Goal: Task Accomplishment & Management: Complete application form

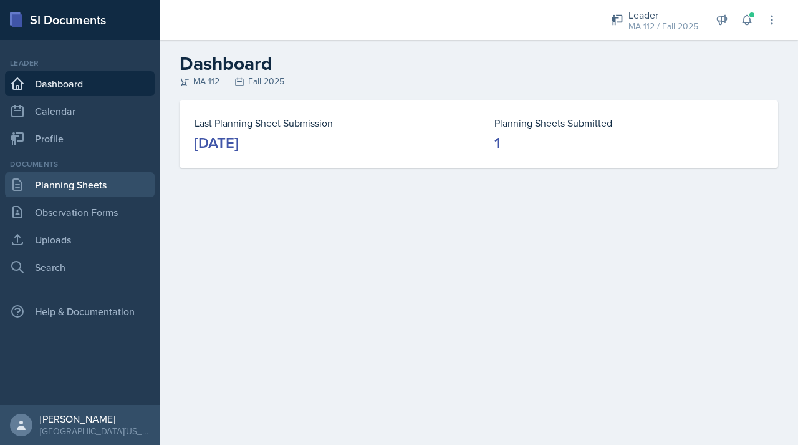
click at [70, 185] on link "Planning Sheets" at bounding box center [80, 184] width 150 height 25
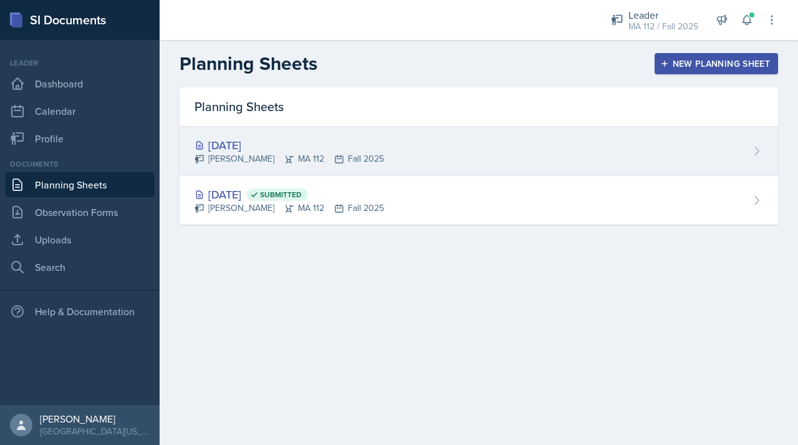
click at [255, 144] on div "[DATE]" at bounding box center [290, 145] width 190 height 17
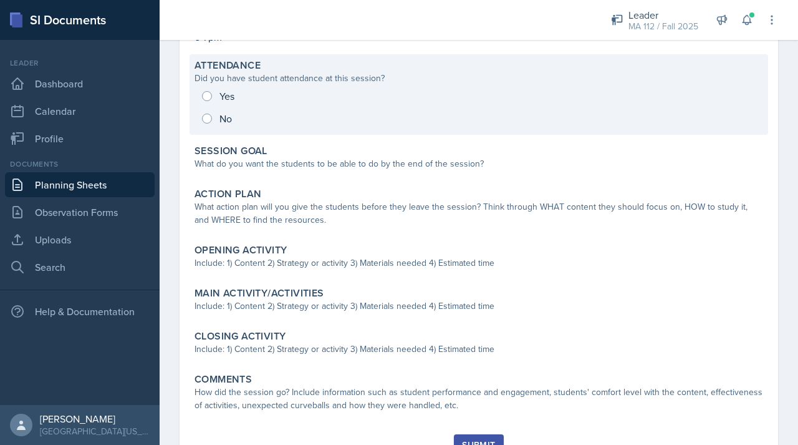
scroll to position [151, 0]
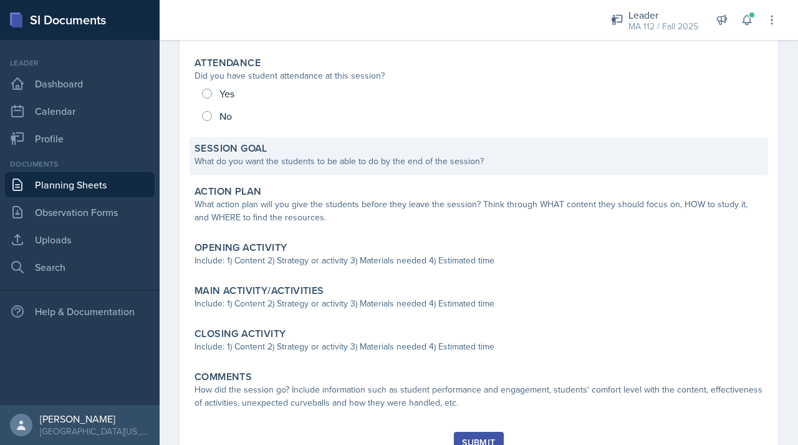
click at [259, 157] on div "What do you want the students to be able to do by the end of the session?" at bounding box center [479, 161] width 569 height 13
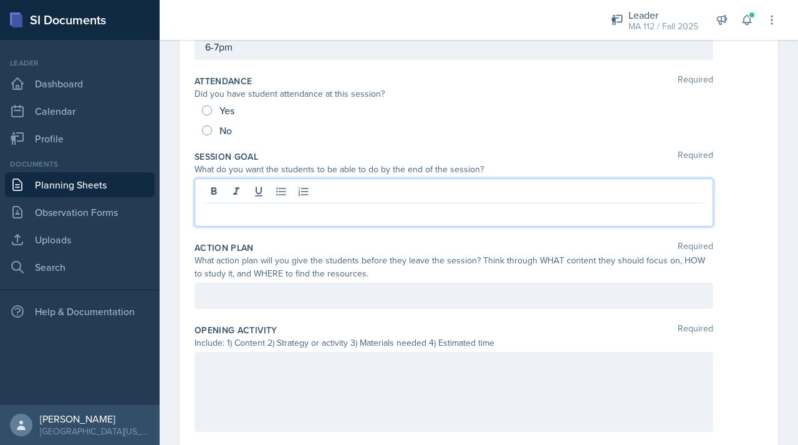
click at [243, 195] on div at bounding box center [454, 202] width 519 height 48
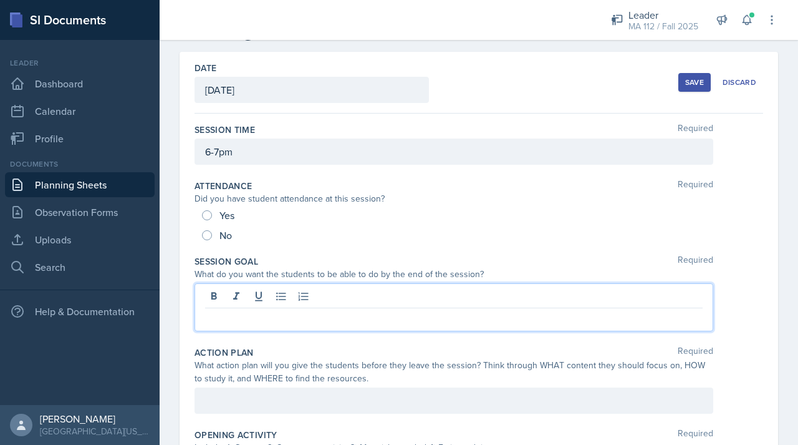
scroll to position [0, 0]
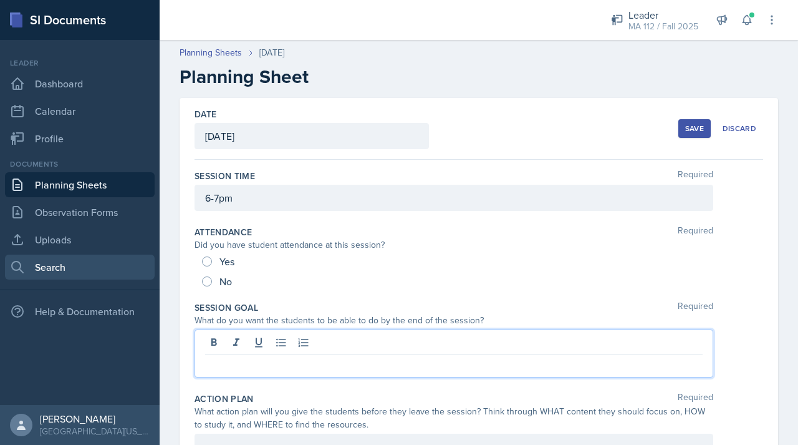
click at [100, 275] on link "Search" at bounding box center [80, 266] width 150 height 25
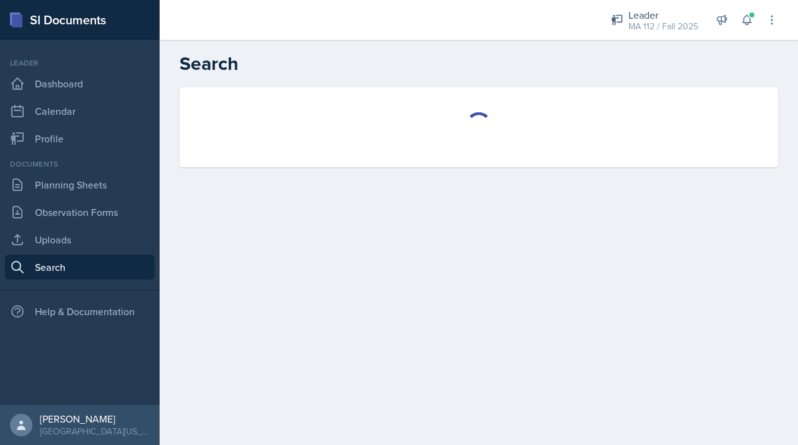
select select "all"
select select "1"
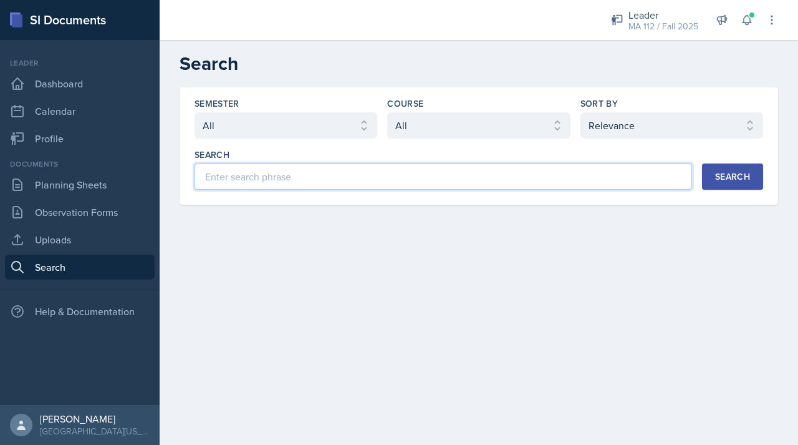
click at [312, 178] on input at bounding box center [444, 176] width 498 height 26
type input "MA112"
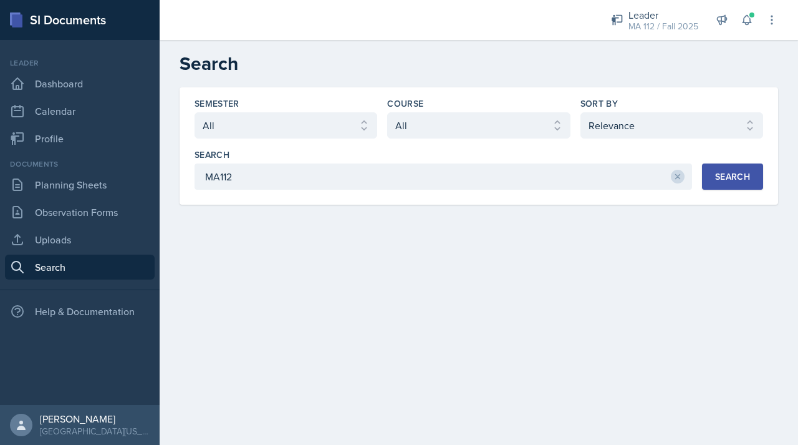
click at [723, 176] on div "Search" at bounding box center [732, 177] width 35 height 10
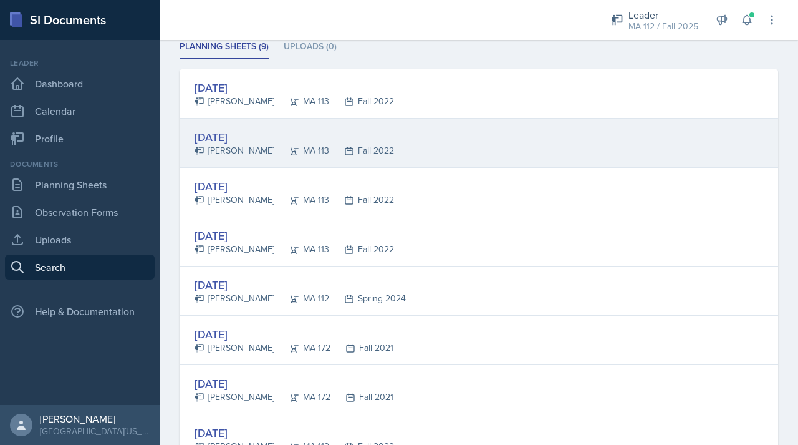
scroll to position [193, 0]
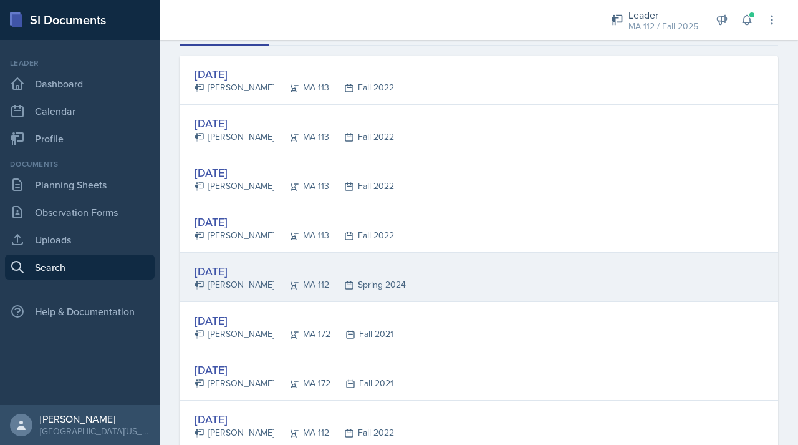
click at [231, 288] on div "[PERSON_NAME]" at bounding box center [235, 284] width 80 height 13
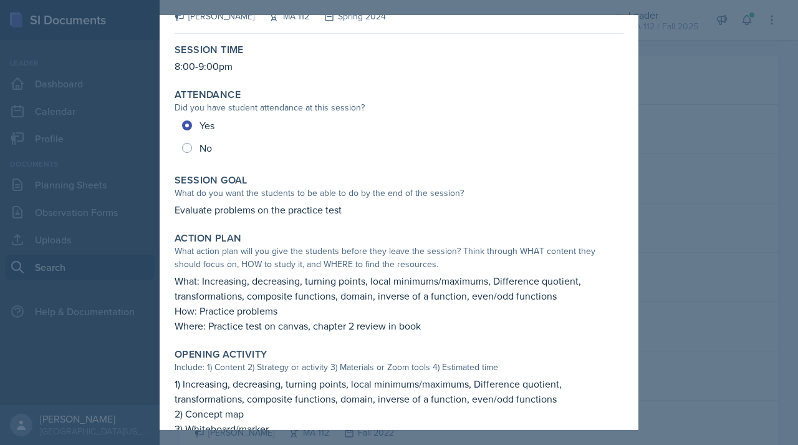
scroll to position [0, 0]
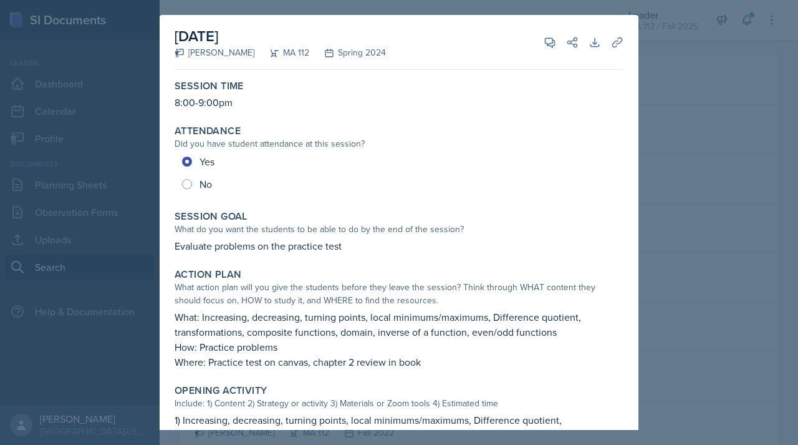
click at [671, 82] on div at bounding box center [399, 222] width 798 height 445
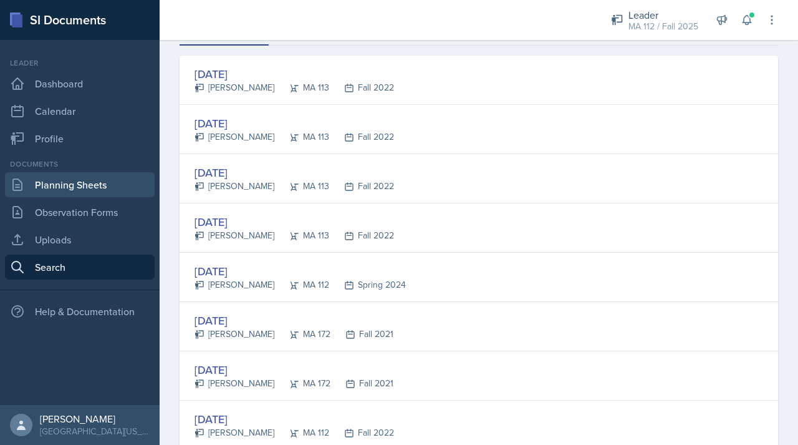
click at [84, 187] on link "Planning Sheets" at bounding box center [80, 184] width 150 height 25
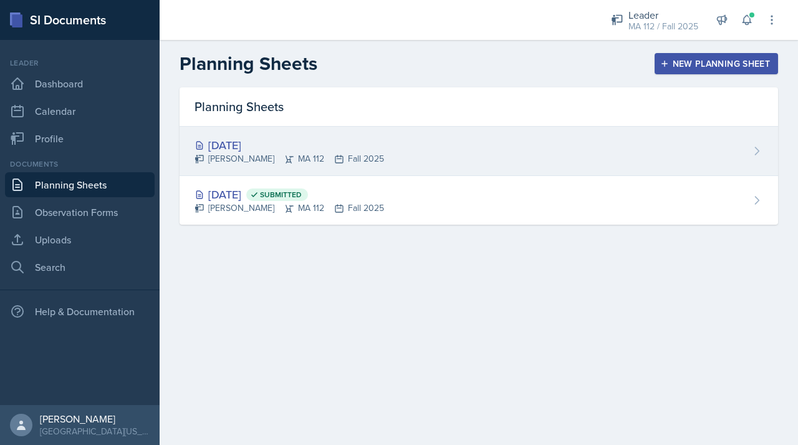
click at [258, 144] on div "[DATE]" at bounding box center [290, 145] width 190 height 17
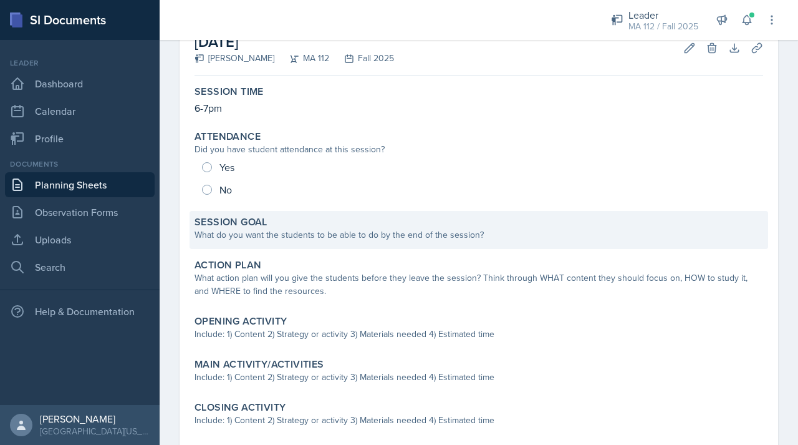
click at [274, 212] on div "Session Goal What do you want the students to be able to do by the end of the s…" at bounding box center [479, 230] width 579 height 38
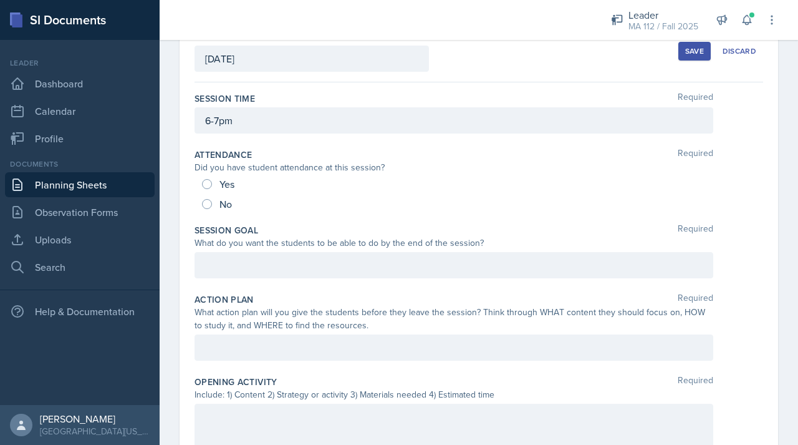
scroll to position [72, 0]
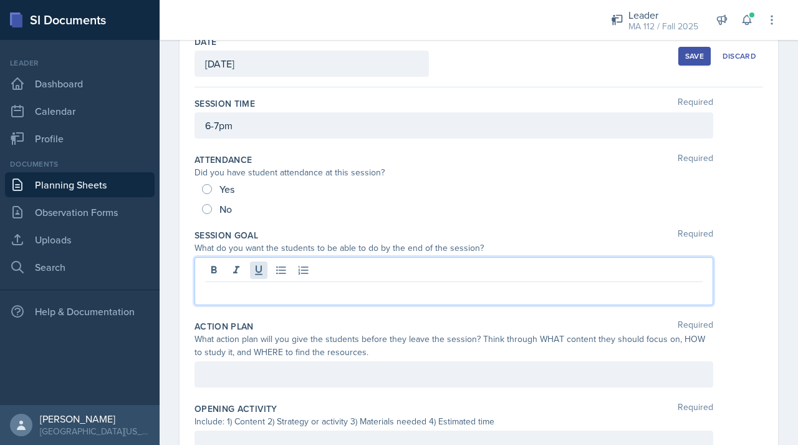
click at [262, 264] on div at bounding box center [454, 281] width 519 height 48
drag, startPoint x: 307, startPoint y: 292, endPoint x: 260, endPoint y: 293, distance: 46.8
click at [263, 294] on p "Students will execute" at bounding box center [454, 291] width 498 height 15
drag, startPoint x: 286, startPoint y: 296, endPoint x: 263, endPoint y: 295, distance: 23.1
click at [263, 296] on p "Students will solve" at bounding box center [454, 291] width 498 height 15
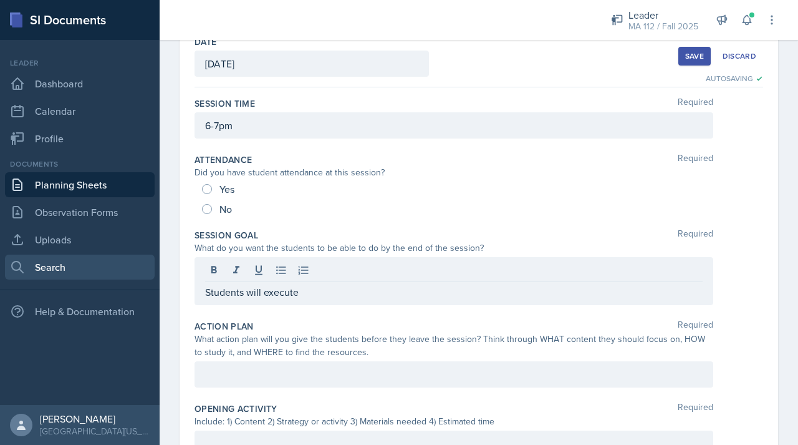
click at [59, 270] on link "Search" at bounding box center [80, 266] width 150 height 25
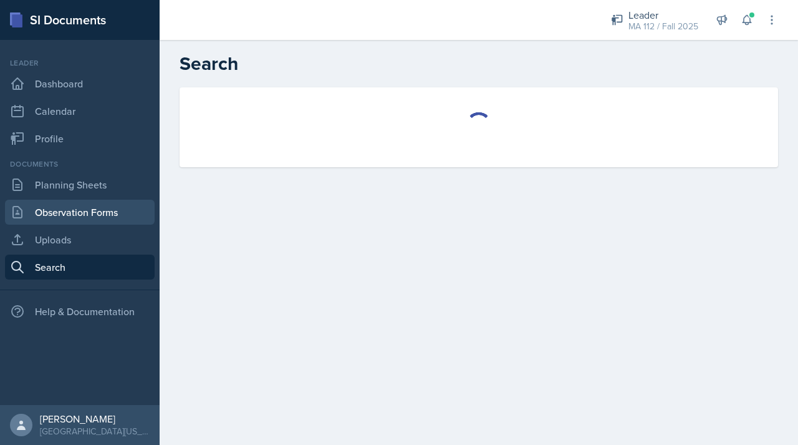
select select "all"
select select "1"
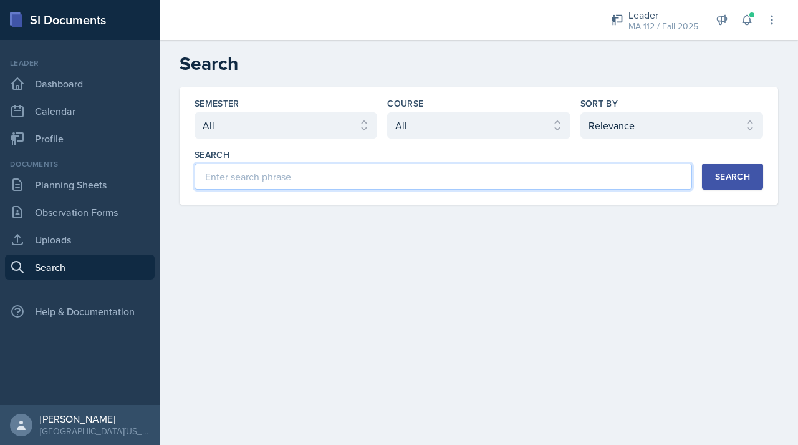
click at [293, 179] on input at bounding box center [444, 176] width 498 height 26
type input "1"
type input "MA112"
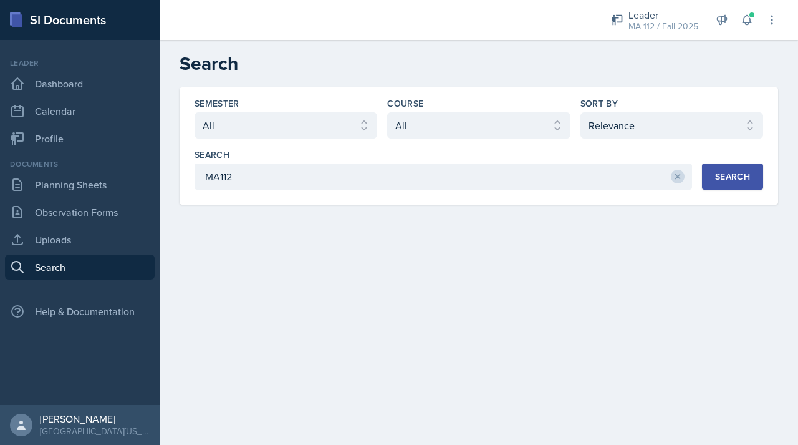
click at [750, 178] on button "Search" at bounding box center [732, 176] width 61 height 26
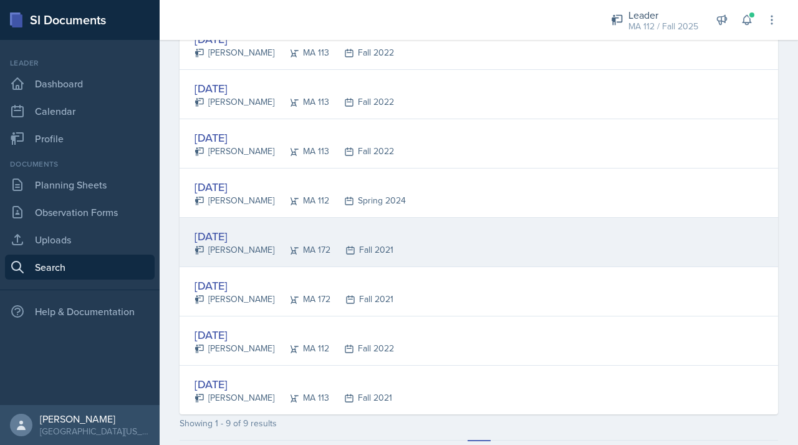
scroll to position [277, 0]
click at [244, 242] on div "[DATE]" at bounding box center [294, 236] width 199 height 17
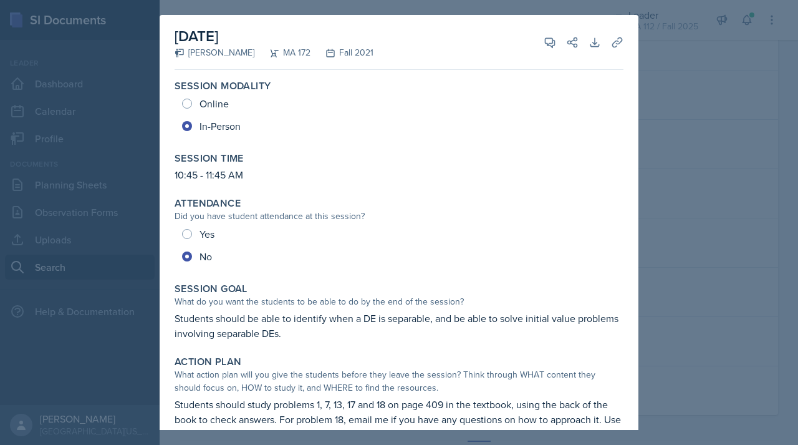
click at [667, 53] on div at bounding box center [399, 222] width 798 height 445
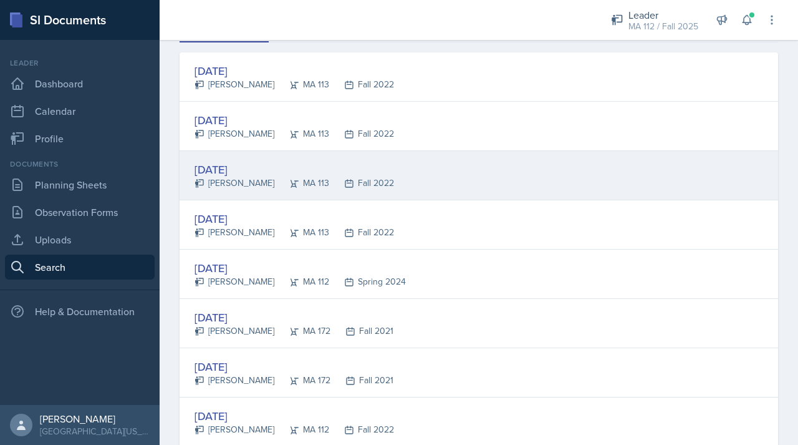
scroll to position [178, 0]
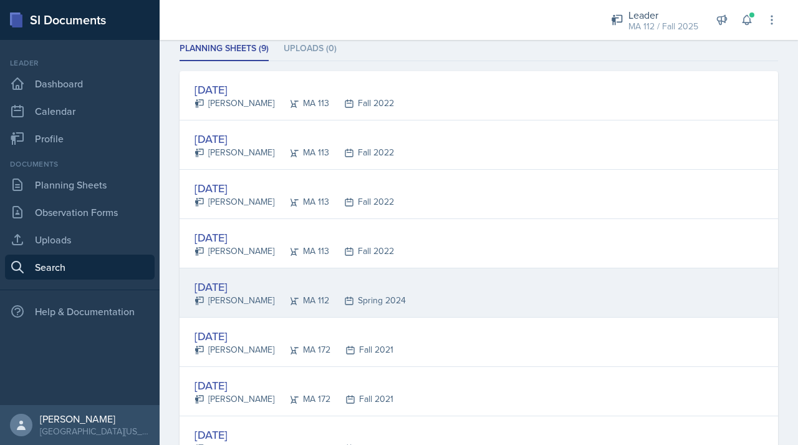
click at [250, 284] on div "[DATE]" at bounding box center [300, 286] width 211 height 17
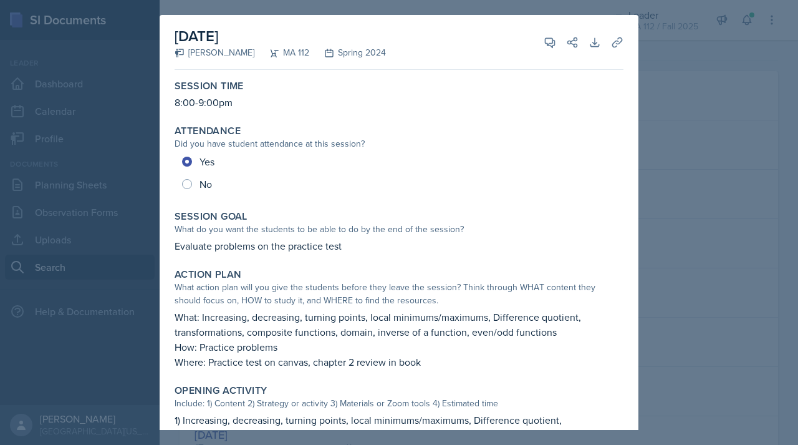
click at [278, 52] on div "MA 112" at bounding box center [281, 52] width 55 height 13
click at [667, 100] on div at bounding box center [399, 222] width 798 height 445
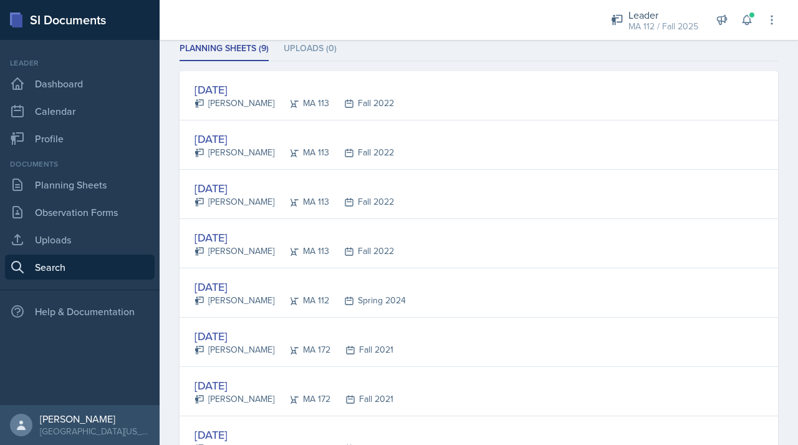
click at [95, 167] on div "Documents" at bounding box center [80, 163] width 150 height 11
click at [98, 187] on link "Planning Sheets" at bounding box center [80, 184] width 150 height 25
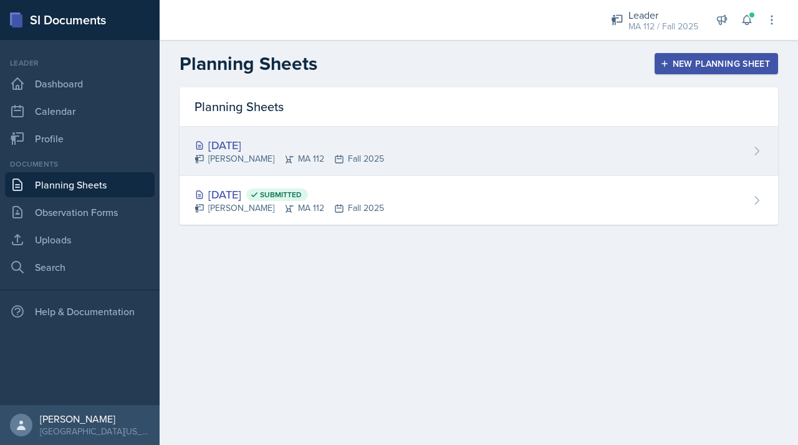
click at [282, 143] on div "[DATE]" at bounding box center [290, 145] width 190 height 17
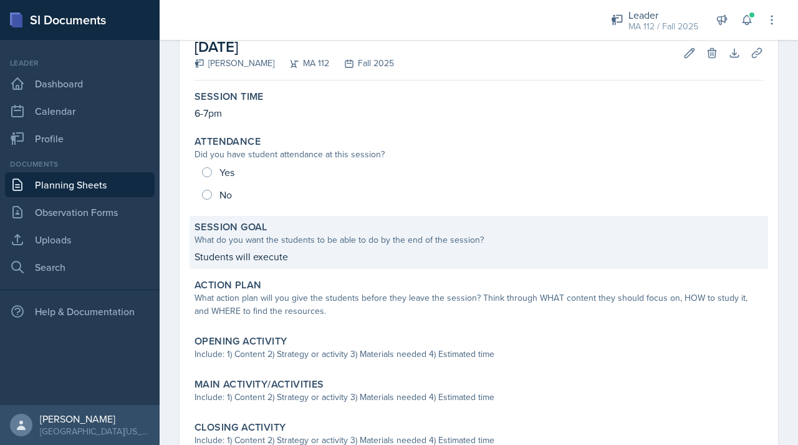
click at [263, 259] on p "Students will execute" at bounding box center [479, 256] width 569 height 15
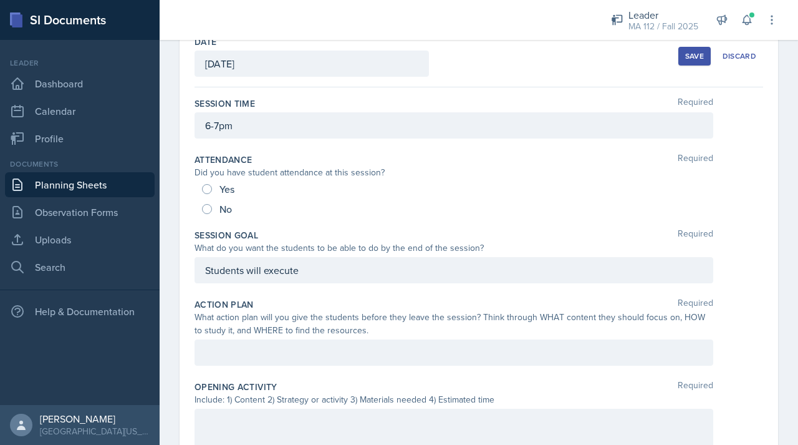
scroll to position [67, 0]
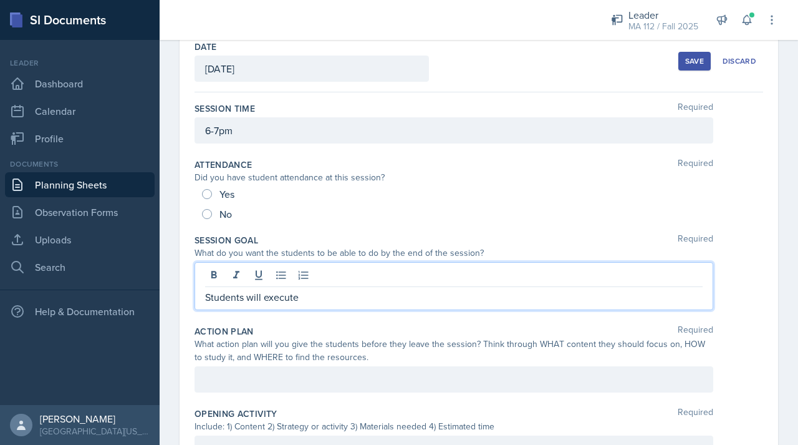
click at [324, 281] on div "Students will execute" at bounding box center [454, 286] width 519 height 48
click at [305, 304] on div "Students will execute" at bounding box center [454, 286] width 519 height 48
click at [303, 294] on p "Students will execute" at bounding box center [454, 296] width 498 height 15
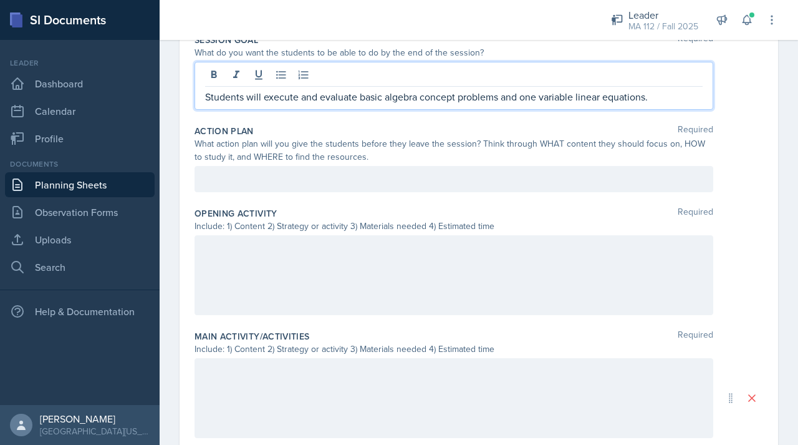
click at [245, 187] on p at bounding box center [454, 179] width 498 height 15
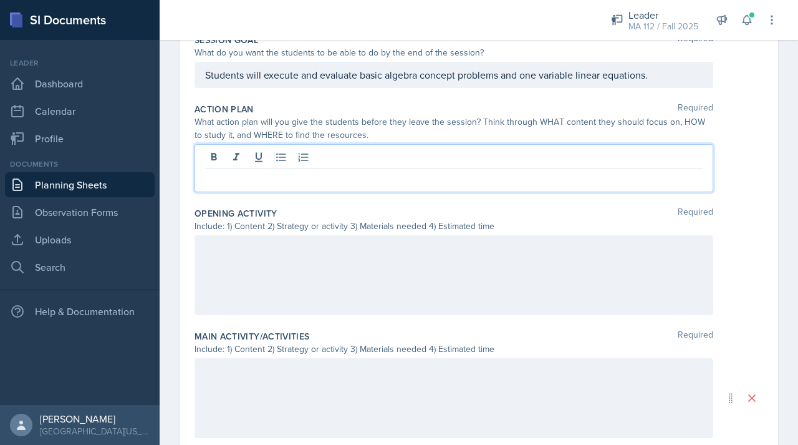
scroll to position [246, 0]
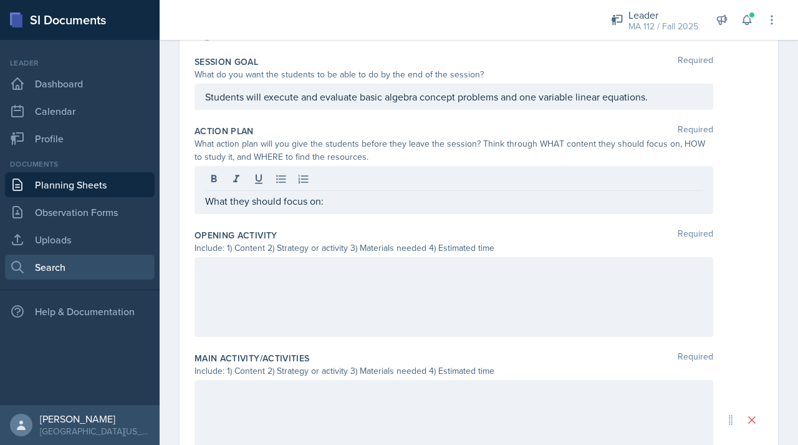
click at [67, 268] on link "Search" at bounding box center [80, 266] width 150 height 25
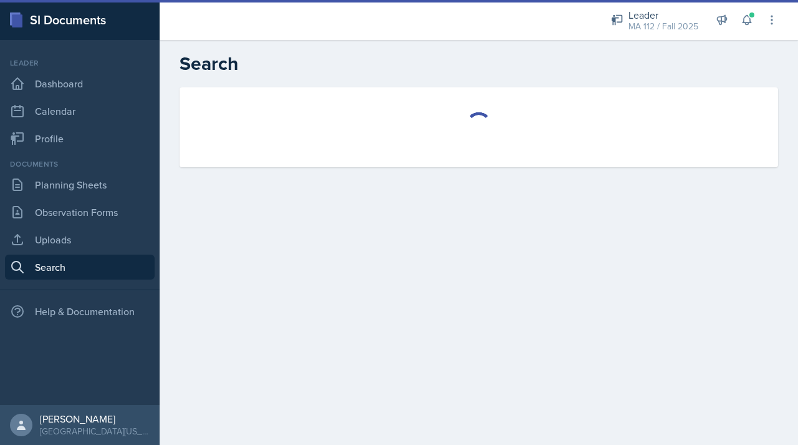
select select "all"
select select "1"
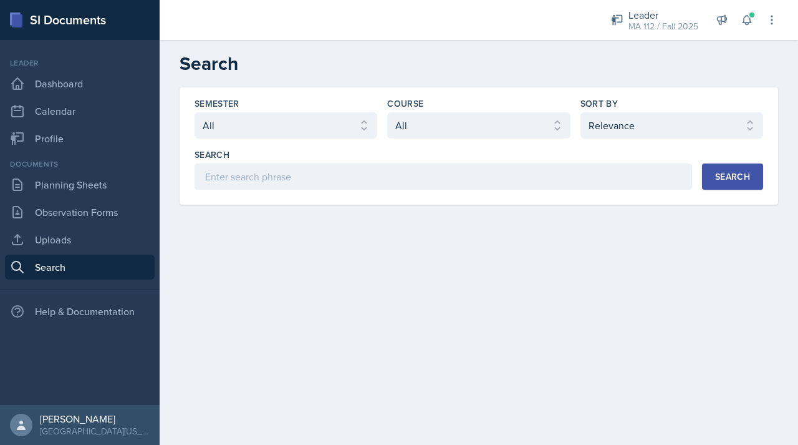
click at [426, 147] on div "Semester Select semester All Fall 2025 Spring 2025 Fall 2024 Spring 2024 Fall 2…" at bounding box center [479, 143] width 569 height 92
click at [422, 127] on select "Select course All ACC 211 ACC 212 ACC 307 BYS 119 BYS 215 BYS 300 CH 101 CH 121…" at bounding box center [478, 125] width 183 height 26
select select "9b8fb5b2-7103-4019-a785-b6c4379b6829"
click at [740, 180] on div "Search" at bounding box center [732, 177] width 35 height 10
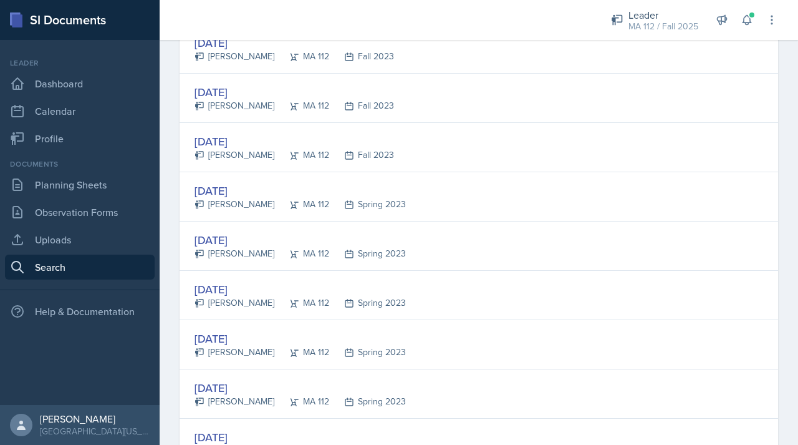
scroll to position [2347, 0]
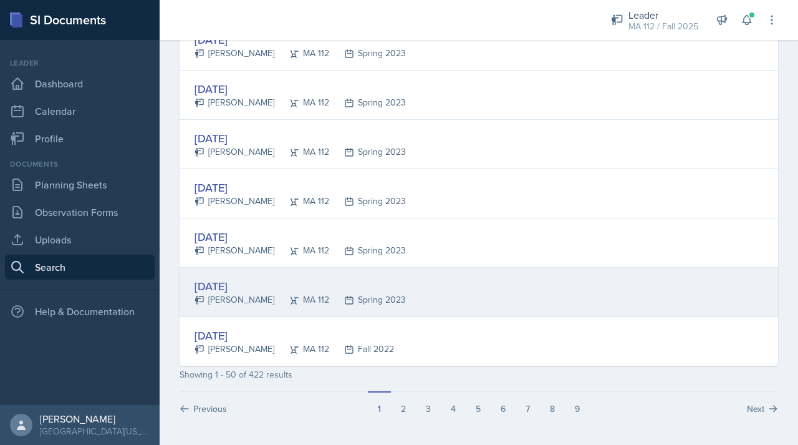
click at [239, 286] on div "[DATE]" at bounding box center [300, 286] width 211 height 17
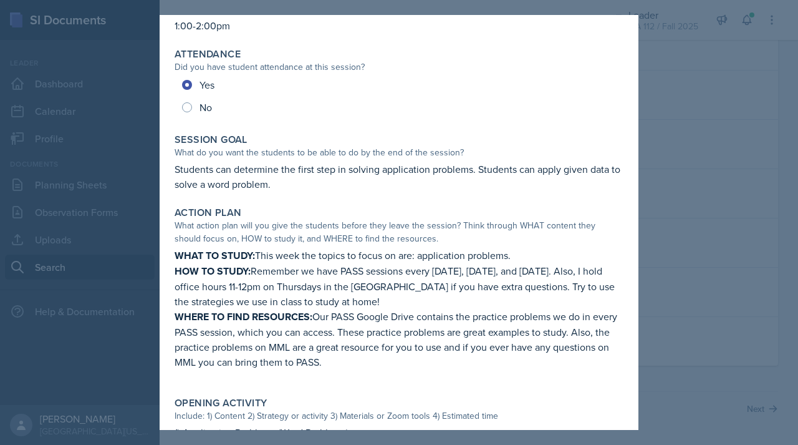
scroll to position [151, 0]
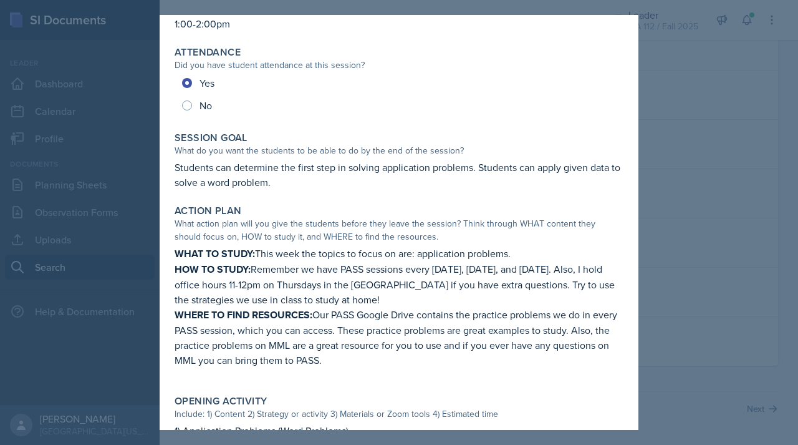
drag, startPoint x: 174, startPoint y: 253, endPoint x: 416, endPoint y: 362, distance: 265.2
click at [416, 362] on div "Action Plan What action plan will you give the students before they leave the s…" at bounding box center [399, 292] width 459 height 185
copy div "WHAT TO STUDY: This week the topics to focus on are: application problems. HOW …"
click at [723, 200] on div at bounding box center [399, 222] width 798 height 445
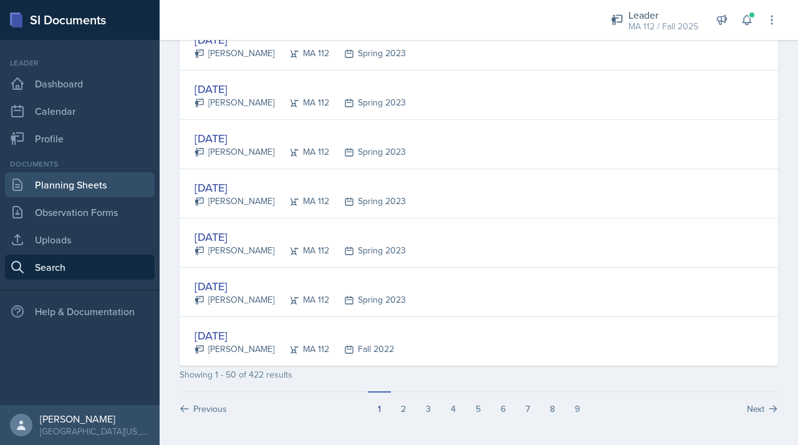
click at [99, 189] on link "Planning Sheets" at bounding box center [80, 184] width 150 height 25
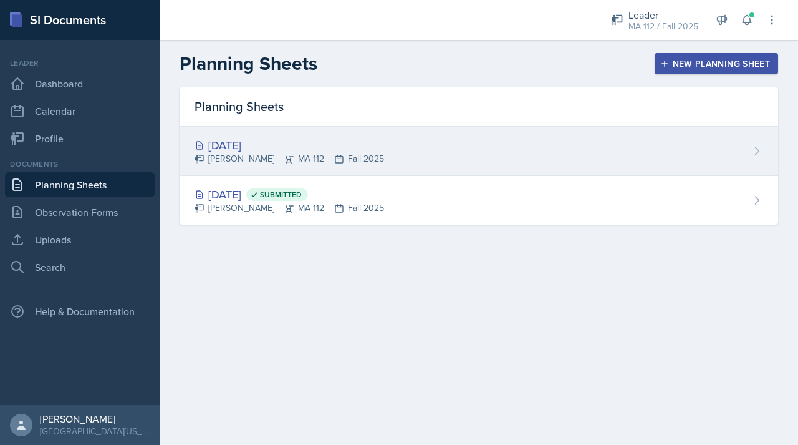
click at [264, 145] on div "[DATE]" at bounding box center [290, 145] width 190 height 17
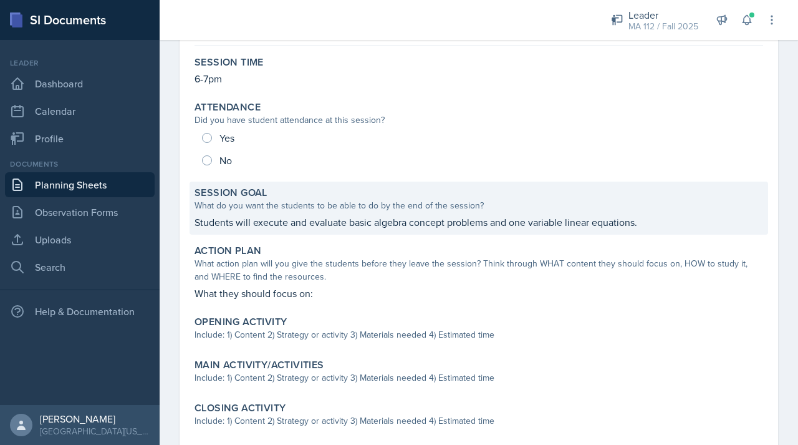
scroll to position [110, 0]
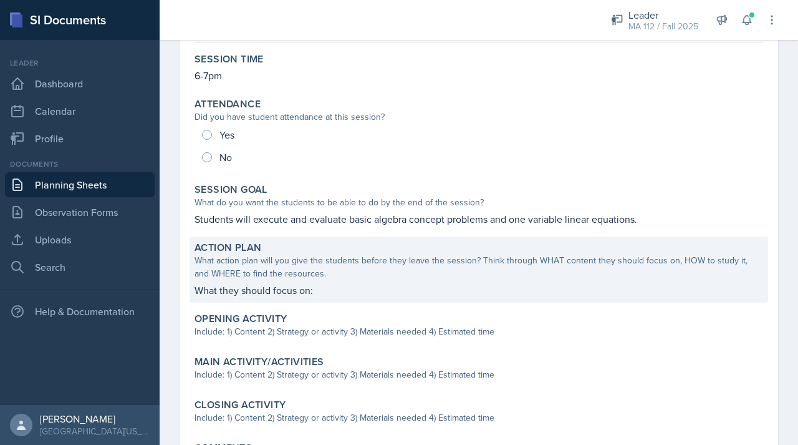
click at [283, 263] on div "What action plan will you give the students before they leave the session? Thin…" at bounding box center [479, 267] width 569 height 26
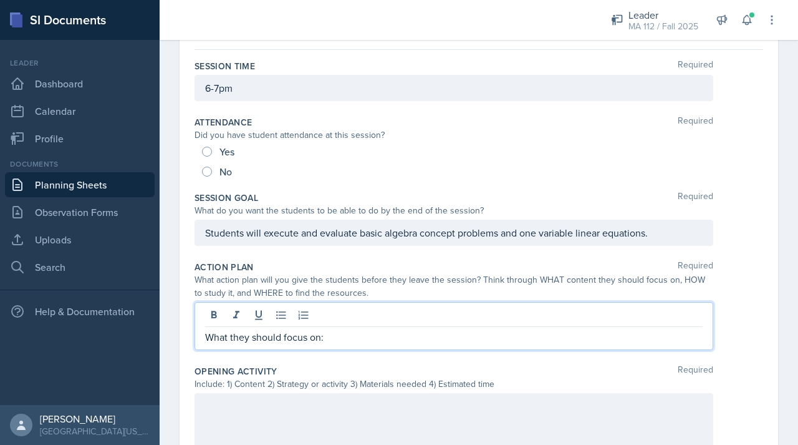
drag, startPoint x: 337, startPoint y: 315, endPoint x: 185, endPoint y: 313, distance: 152.2
click at [182, 311] on div "Date [DATE] [DATE] 27 28 29 30 31 1 2 3 4 5 6 7 8 9 10 11 12 13 14 15 16 17 18 …" at bounding box center [479, 416] width 599 height 856
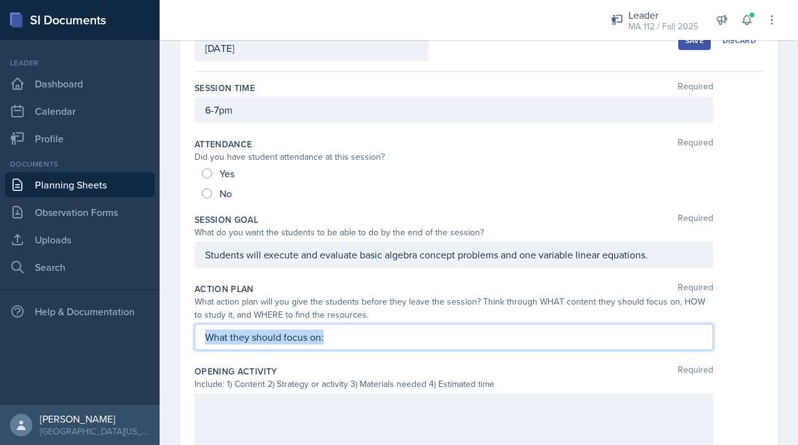
drag, startPoint x: 334, startPoint y: 334, endPoint x: 203, endPoint y: 335, distance: 130.4
click at [204, 335] on div "What they should focus on:" at bounding box center [454, 337] width 519 height 26
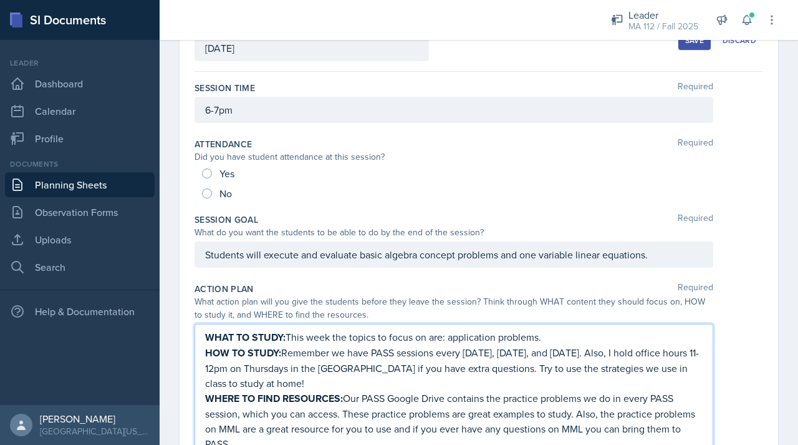
scroll to position [95, 0]
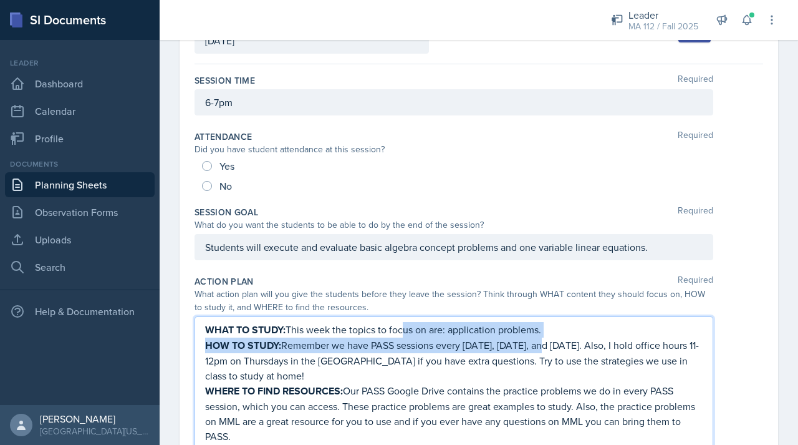
drag, startPoint x: 553, startPoint y: 337, endPoint x: 403, endPoint y: 336, distance: 150.3
click at [403, 336] on div "WHAT TO STUDY: This week the topics to focus on are: application problems. HOW …" at bounding box center [454, 383] width 498 height 122
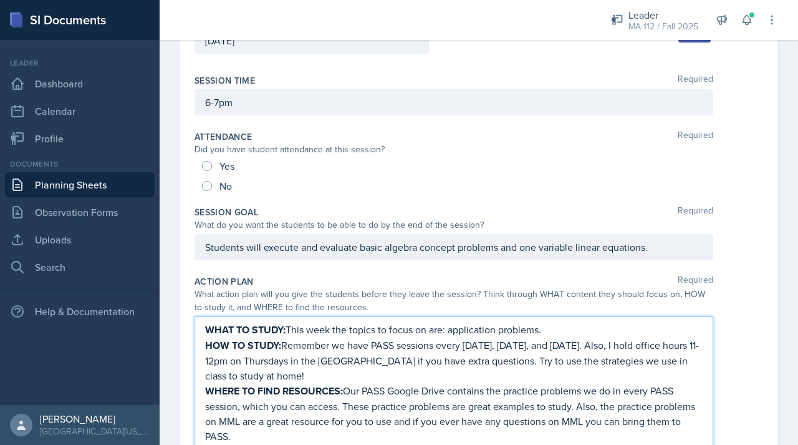
click at [538, 391] on p "WHERE TO FIND RESOURCES: Our PASS Google Drive contains the practice problems w…" at bounding box center [454, 413] width 498 height 61
drag, startPoint x: 546, startPoint y: 332, endPoint x: 304, endPoint y: 324, distance: 242.2
click at [304, 324] on p "WHAT TO STUDY: This week the topics to focus on are: application problems." at bounding box center [454, 330] width 498 height 16
click at [331, 327] on p "WHAT TO STUDY: One Varaible Linear equations" at bounding box center [454, 330] width 498 height 16
click at [322, 326] on p "WHAT TO STUDY: One Varaible Linear equations" at bounding box center [454, 330] width 498 height 16
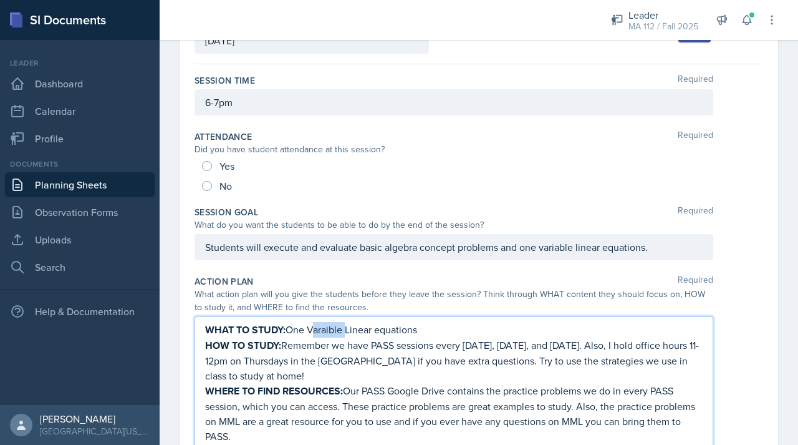
click at [322, 326] on p "WHAT TO STUDY: One Varaible Linear equations" at bounding box center [454, 330] width 498 height 16
click at [331, 332] on p "WHAT TO STUDY: One Varaible Linear equations" at bounding box center [454, 330] width 498 height 16
click at [425, 331] on p "WHAT TO STUDY: One Variable Linear equations" at bounding box center [454, 330] width 498 height 16
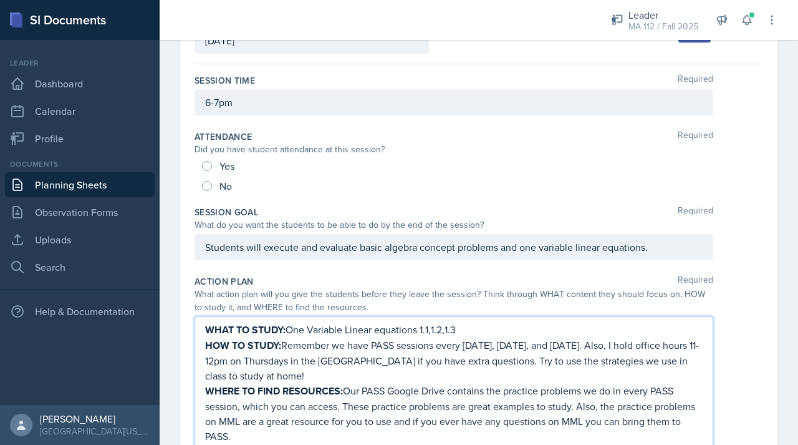
click at [420, 332] on p "WHAT TO STUDY: One Variable Linear equations 1.1,1.2,1.3" at bounding box center [454, 330] width 498 height 16
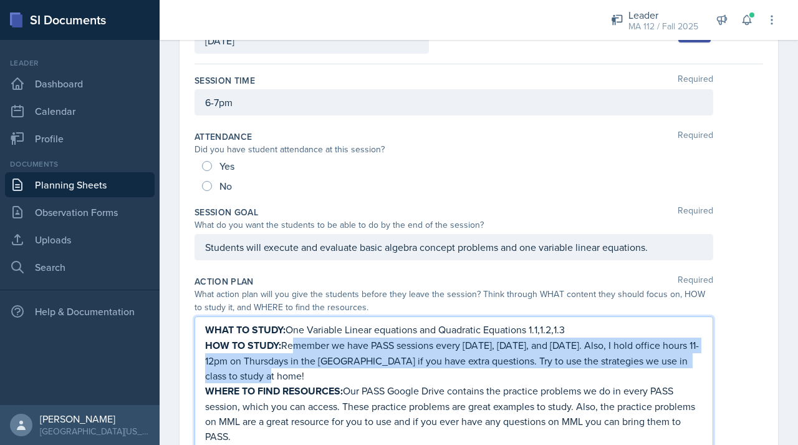
drag, startPoint x: 288, startPoint y: 344, endPoint x: 322, endPoint y: 374, distance: 45.1
click at [322, 374] on p "HOW TO STUDY: Remember we have PASS sessions every [DATE], [DATE], and [DATE]. …" at bounding box center [454, 360] width 498 height 46
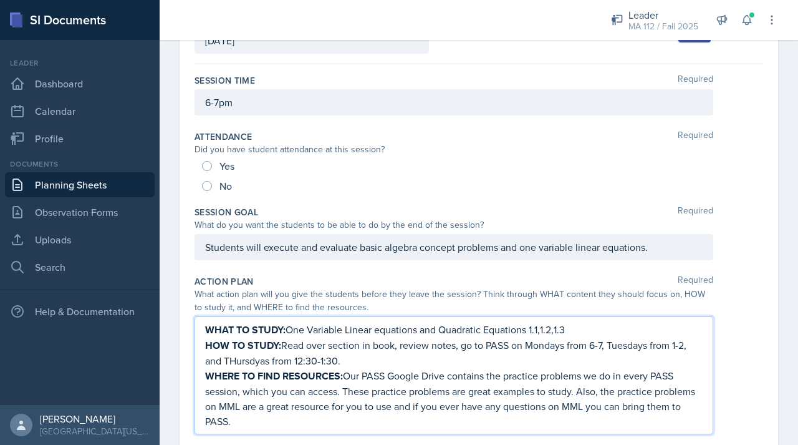
click at [238, 363] on p "HOW TO STUDY: Read over section in book, review notes, go to PASS on Mondays fr…" at bounding box center [454, 352] width 498 height 31
click at [358, 364] on p "HOW TO STUDY: Read over section in book, review notes, go to PASS on Mondays fr…" at bounding box center [454, 352] width 498 height 31
drag, startPoint x: 362, startPoint y: 359, endPoint x: 353, endPoint y: 360, distance: 8.8
click at [353, 359] on p "HOW TO STUDY: Read over section in book, review notes, go to PASS on Mondays fr…" at bounding box center [454, 352] width 498 height 31
click at [481, 362] on p "HOW TO STUDY: Read over section in book, review notes, go to PASS on Mondays fr…" at bounding box center [454, 352] width 498 height 31
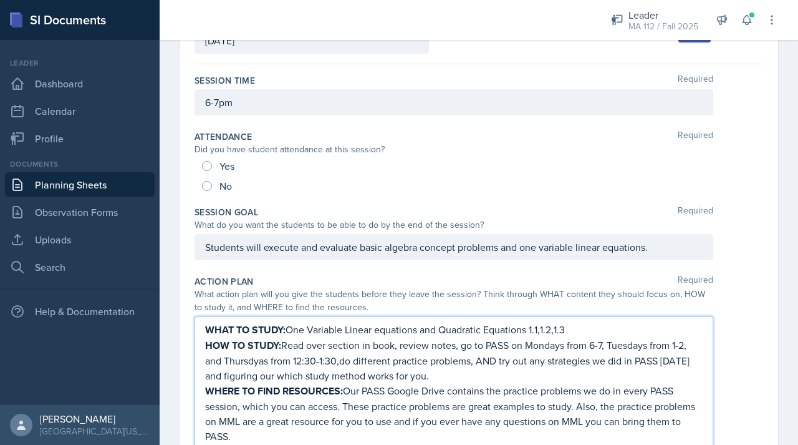
click at [329, 362] on p "HOW TO STUDY: Read over section in book, review notes, go to PASS on Mondays fr…" at bounding box center [454, 360] width 498 height 46
click at [337, 362] on p "HOW TO STUDY: Read over section in book, review notes, go to PASS on Mondays fr…" at bounding box center [454, 360] width 498 height 46
click at [265, 362] on p "HOW TO STUDY: Read over section in book, review notes, go to PASS on Mondays fr…" at bounding box center [454, 360] width 498 height 46
click at [456, 376] on p "HOW TO STUDY: Read over section in book, review notes, go to PASS on Mondays fr…" at bounding box center [454, 360] width 498 height 46
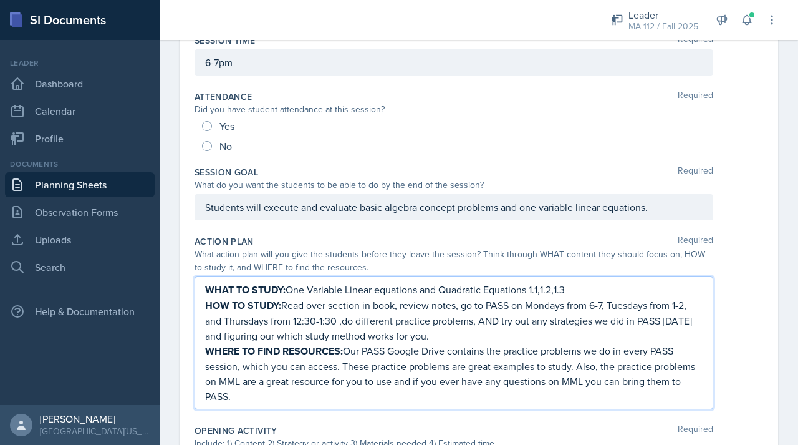
scroll to position [146, 0]
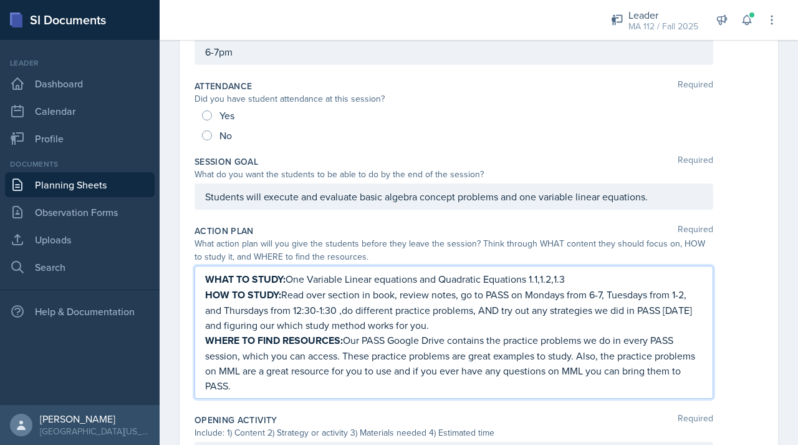
click at [344, 356] on p "WHERE TO FIND RESOURCES: Our PASS Google Drive contains the practice problems w…" at bounding box center [454, 362] width 498 height 61
click at [274, 385] on p "WHERE TO FIND RESOURCES: Our PASS Google Drive contains the practice problems w…" at bounding box center [454, 362] width 498 height 61
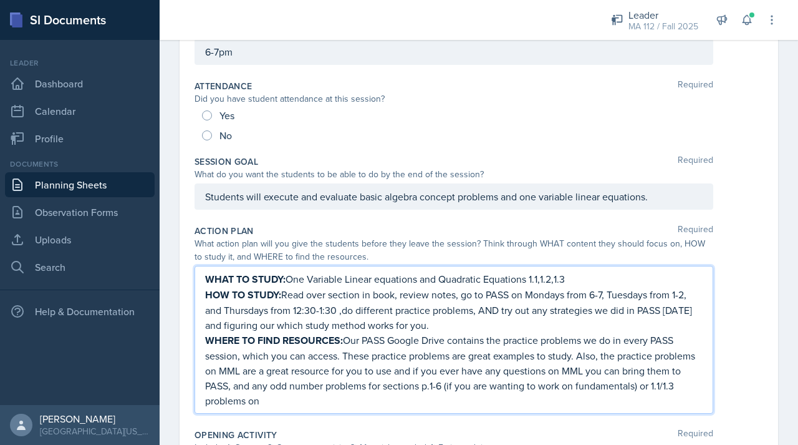
click at [233, 400] on p "WHERE TO FIND RESOURCES: Our PASS Google Drive contains the practice problems w…" at bounding box center [454, 369] width 498 height 75
click at [339, 400] on p "WHERE TO FIND RESOURCES: Our PASS Google Drive contains the practice problems w…" at bounding box center [454, 369] width 498 height 75
click at [320, 384] on p "WHERE TO FIND RESOURCES: Our PASS Google Drive contains the practice problems w…" at bounding box center [454, 369] width 498 height 75
drag, startPoint x: 328, startPoint y: 387, endPoint x: 310, endPoint y: 387, distance: 18.1
click at [311, 387] on p "WHERE TO FIND RESOURCES: Our PASS Google Drive contains the practice problems w…" at bounding box center [454, 369] width 498 height 75
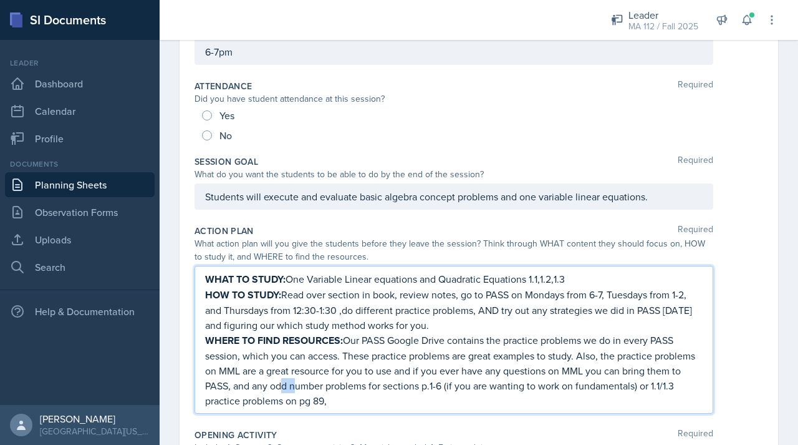
click at [310, 387] on p "WHERE TO FIND RESOURCES: Our PASS Google Drive contains the practice problems w…" at bounding box center [454, 369] width 498 height 75
click at [375, 400] on p "WHERE TO FIND RESOURCES: Our PASS Google Drive contains the practice problems w…" at bounding box center [454, 369] width 498 height 75
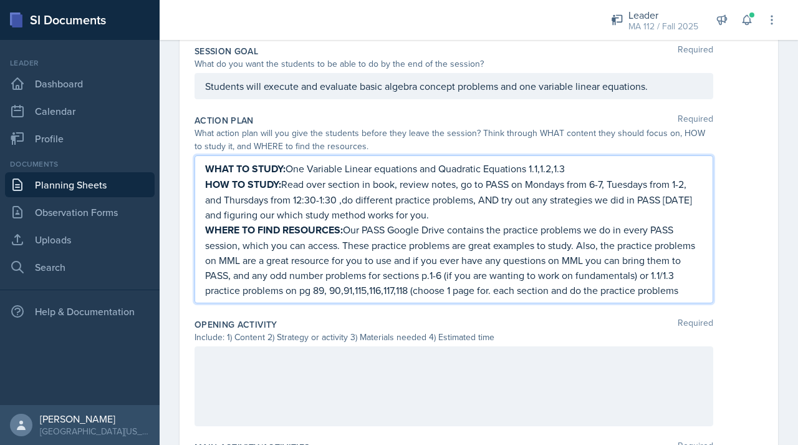
scroll to position [268, 0]
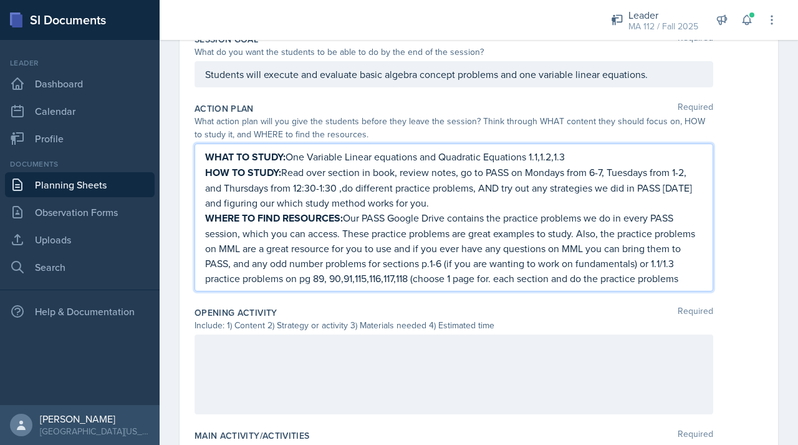
click at [631, 276] on p "WHERE TO FIND RESOURCES: Our PASS Google Drive contains the practice problems w…" at bounding box center [454, 247] width 498 height 75
click at [289, 286] on p "WHERE TO FIND RESOURCES: Our PASS Google Drive contains the practice problems w…" at bounding box center [454, 247] width 498 height 75
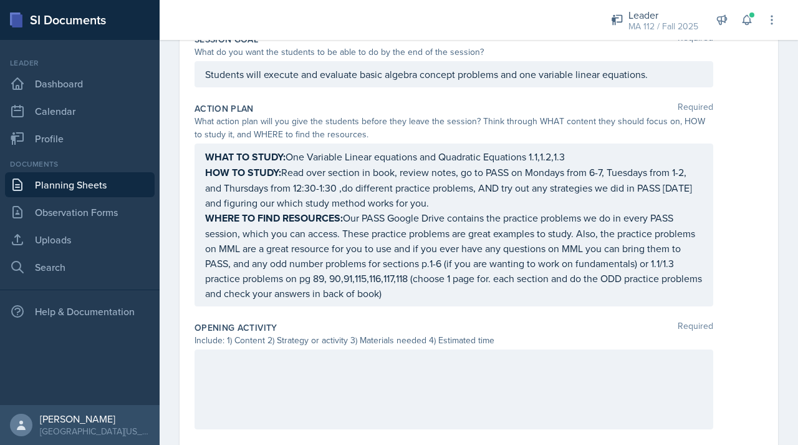
click at [236, 373] on div at bounding box center [454, 389] width 519 height 80
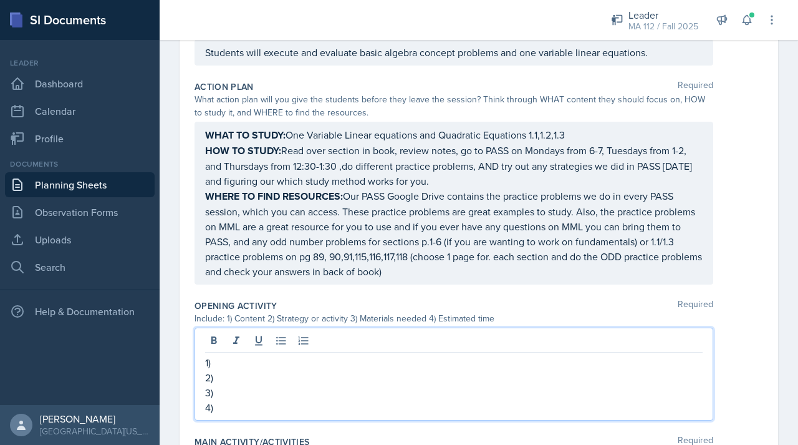
click at [230, 362] on p "1)" at bounding box center [454, 362] width 498 height 15
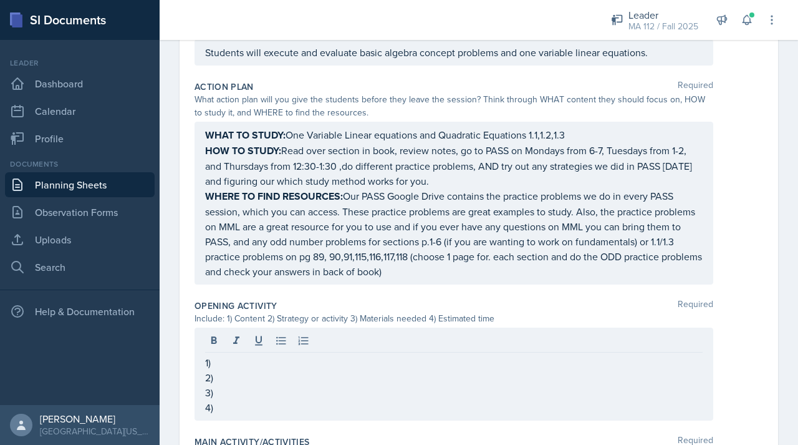
click at [70, 280] on nav "Leader Dashboard Calendar Profile Documents Planning Sheets Observation Forms U…" at bounding box center [80, 222] width 160 height 365
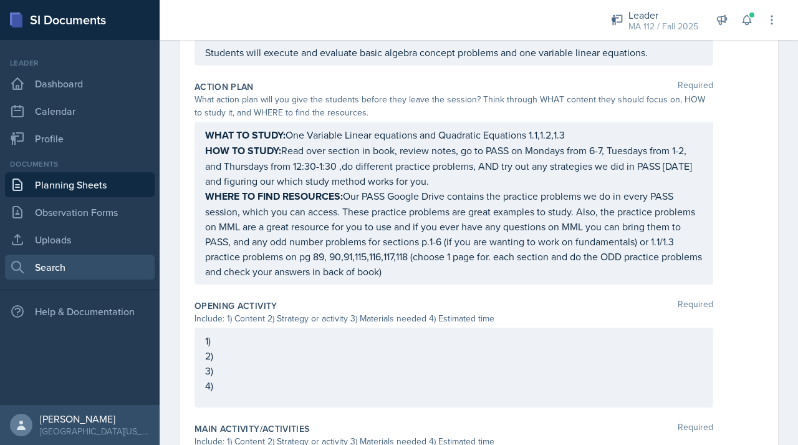
click at [68, 272] on link "Search" at bounding box center [80, 266] width 150 height 25
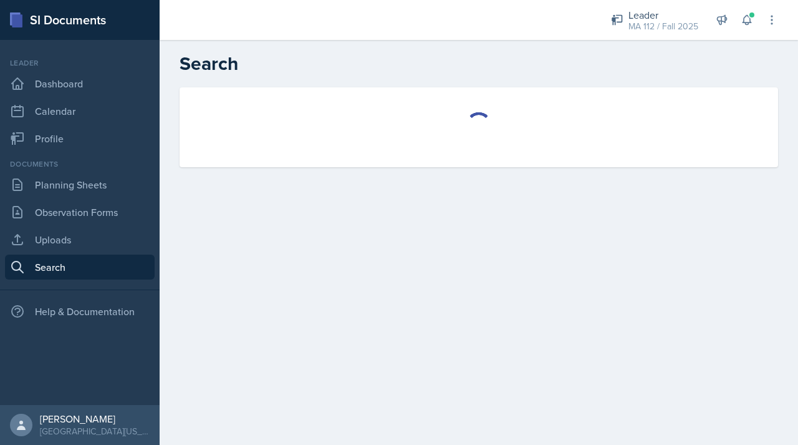
select select "all"
select select "1"
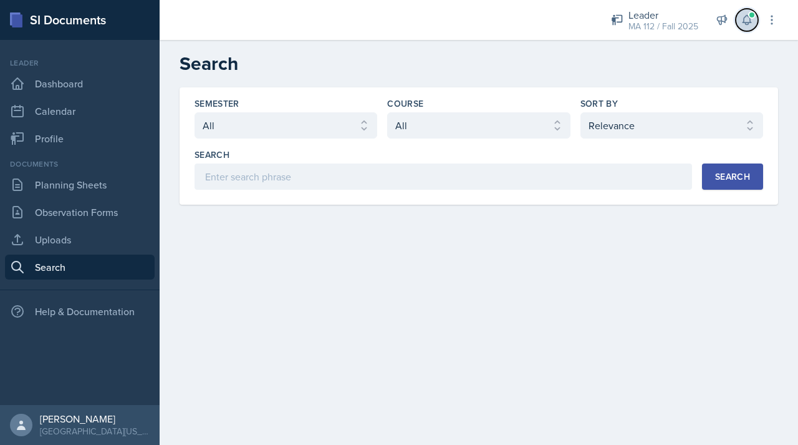
click at [757, 19] on button at bounding box center [747, 20] width 22 height 22
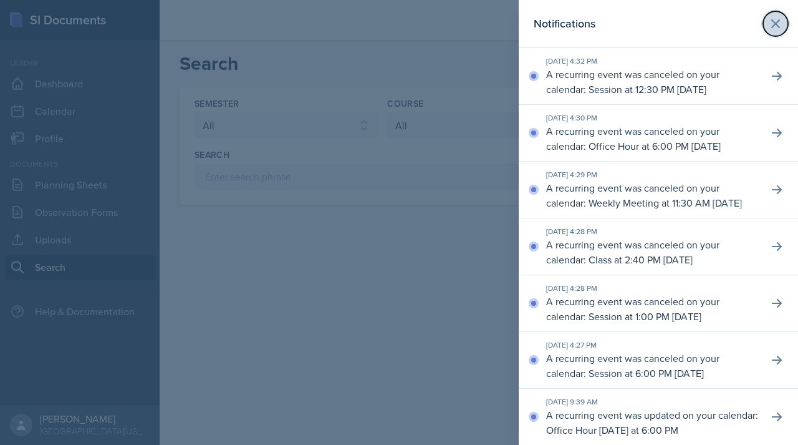
click at [766, 14] on button at bounding box center [775, 23] width 25 height 25
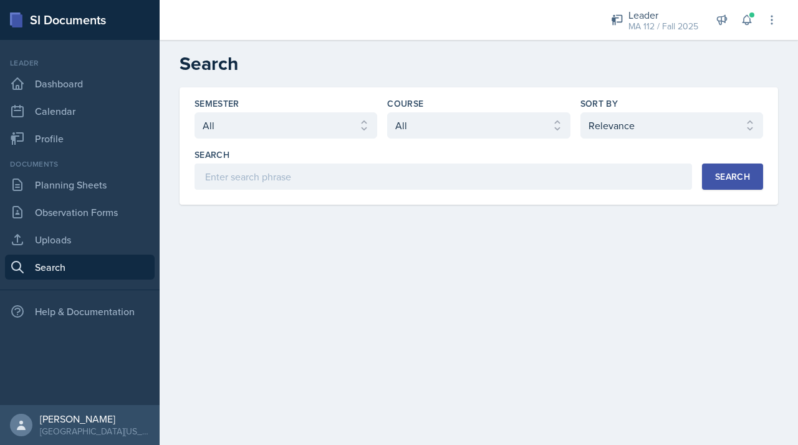
click at [462, 123] on select "Select course All ACC 211 ACC 212 ACC 307 BYS 119 BYS 215 BYS 300 CH 101 CH 121…" at bounding box center [478, 125] width 183 height 26
select select "9b8fb5b2-7103-4019-a785-b6c4379b6829"
click at [737, 175] on div "Search" at bounding box center [732, 177] width 35 height 10
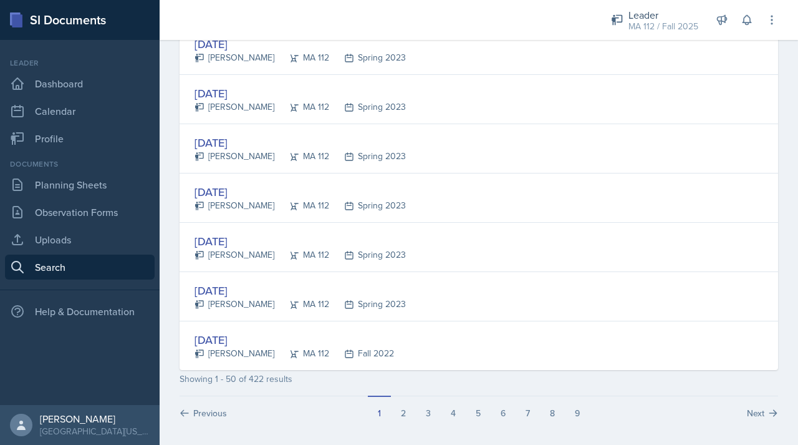
scroll to position [2347, 0]
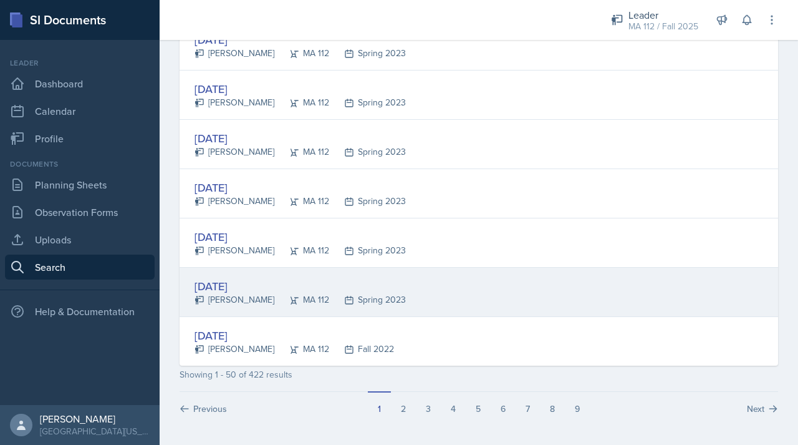
click at [216, 295] on div "[PERSON_NAME]" at bounding box center [235, 299] width 80 height 13
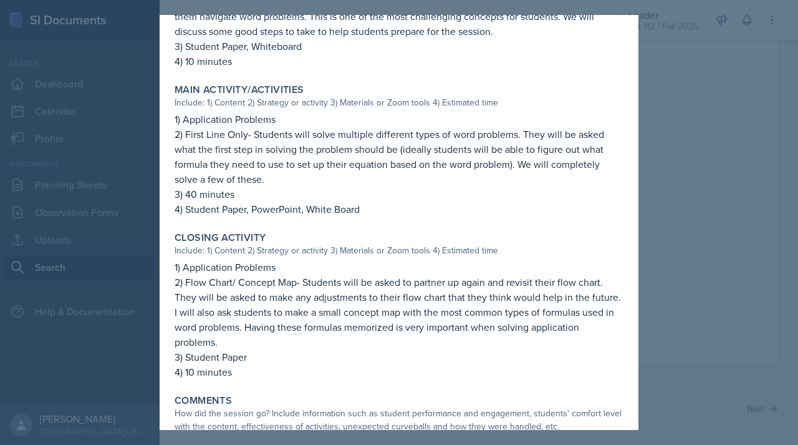
scroll to position [624, 0]
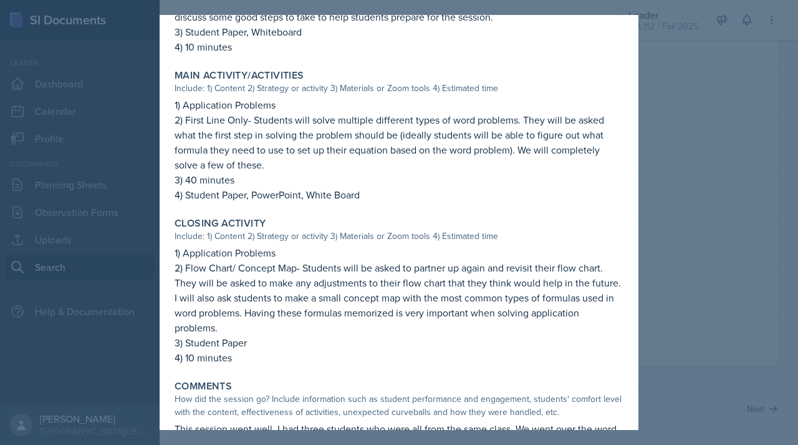
click at [724, 293] on div at bounding box center [399, 222] width 798 height 445
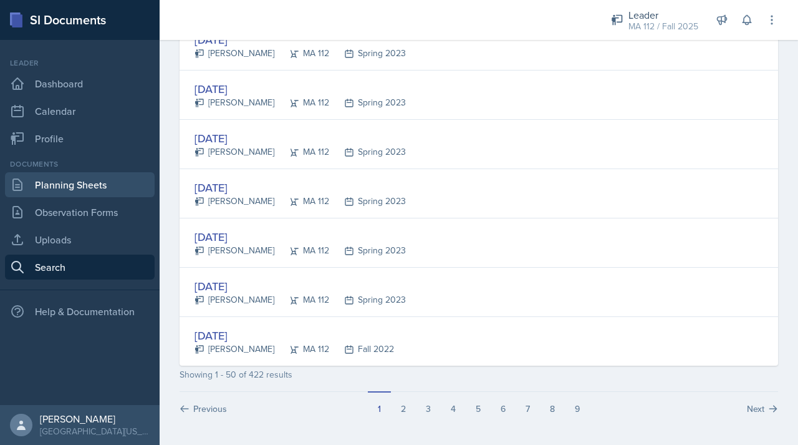
click at [94, 183] on link "Planning Sheets" at bounding box center [80, 184] width 150 height 25
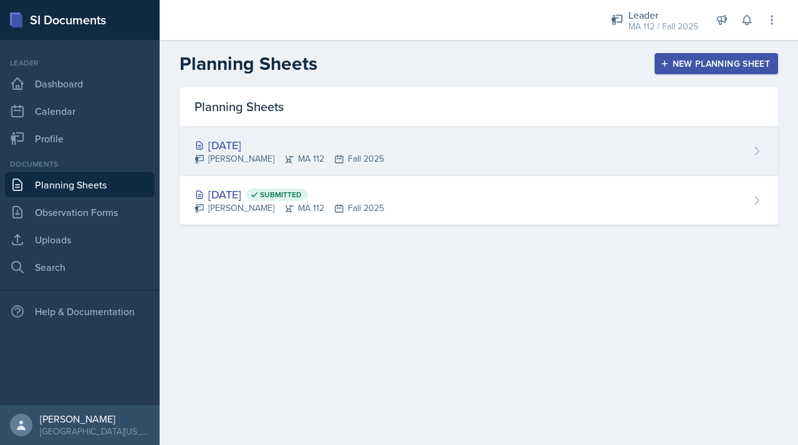
click at [290, 147] on div "[DATE]" at bounding box center [290, 145] width 190 height 17
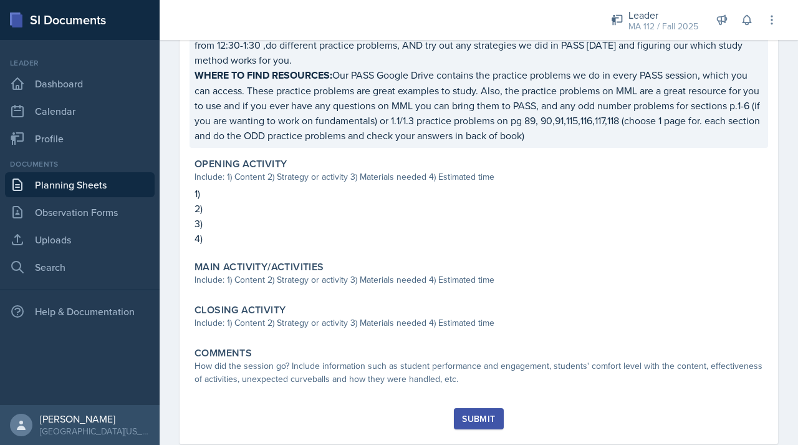
scroll to position [414, 0]
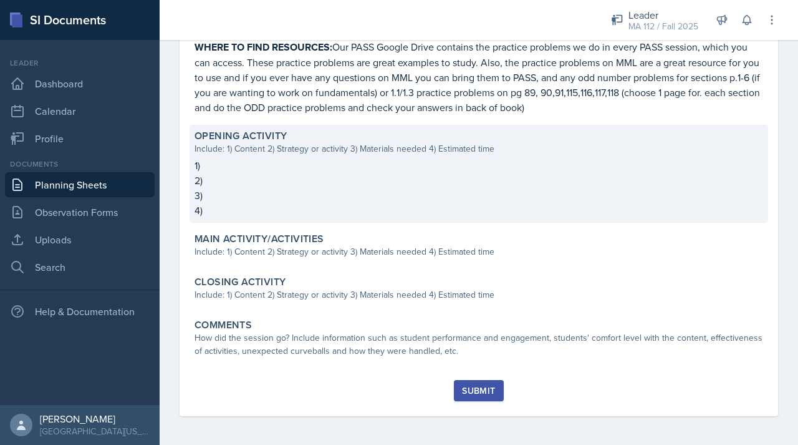
click at [223, 158] on p "1)" at bounding box center [479, 165] width 569 height 15
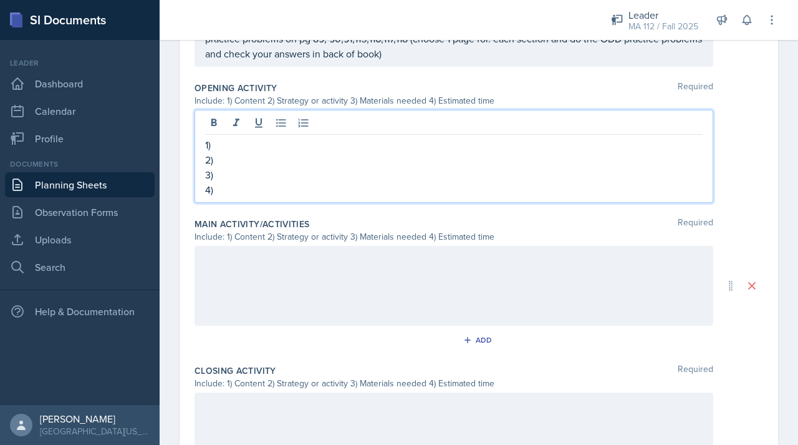
scroll to position [530, 0]
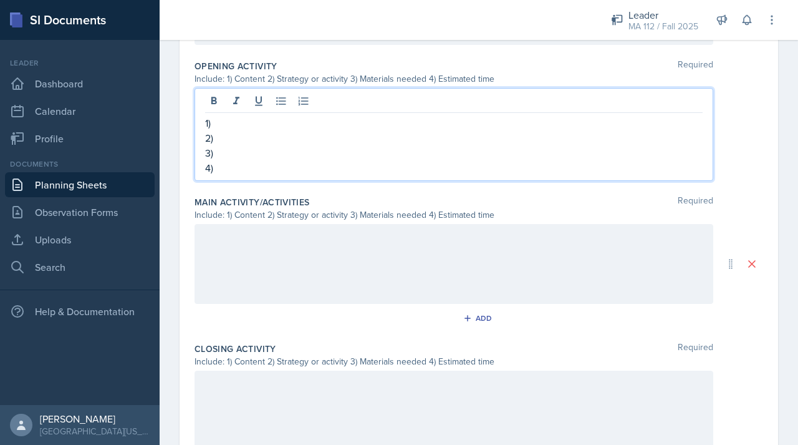
click at [218, 122] on p "1)" at bounding box center [454, 122] width 498 height 15
click at [231, 134] on p "2)" at bounding box center [454, 137] width 498 height 15
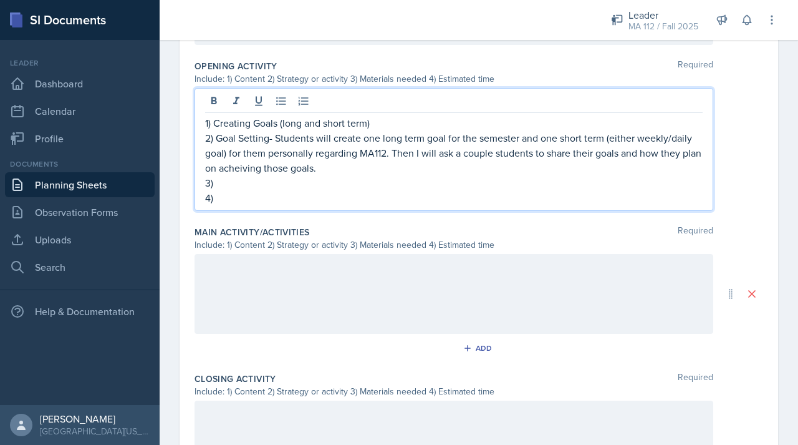
click at [249, 168] on p "2) Goal Setting- Students will create one long term goal for the semester and o…" at bounding box center [454, 152] width 498 height 45
click at [233, 177] on p "3)" at bounding box center [454, 182] width 498 height 15
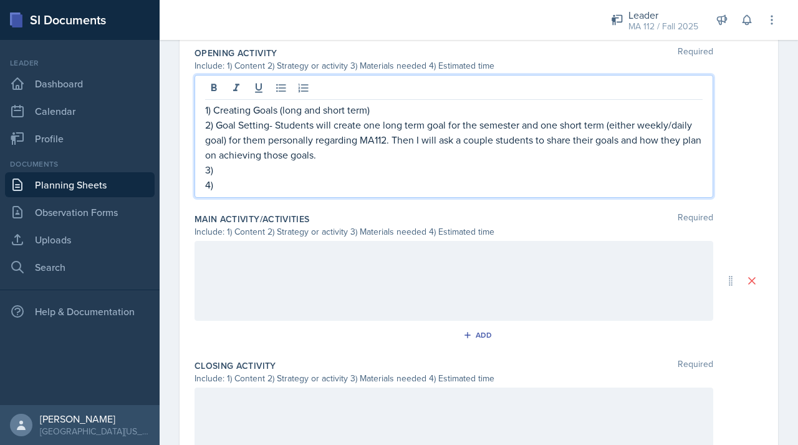
scroll to position [542, 0]
click at [224, 173] on p "3)Peice of [PERSON_NAME] and pen" at bounding box center [454, 170] width 498 height 15
click at [259, 173] on p "3)Piece of [PERSON_NAME] and pen" at bounding box center [454, 170] width 498 height 15
click at [274, 173] on p "3)Piece of [PERSON_NAME] and pen" at bounding box center [454, 170] width 498 height 15
click at [237, 190] on p "4)" at bounding box center [454, 185] width 498 height 15
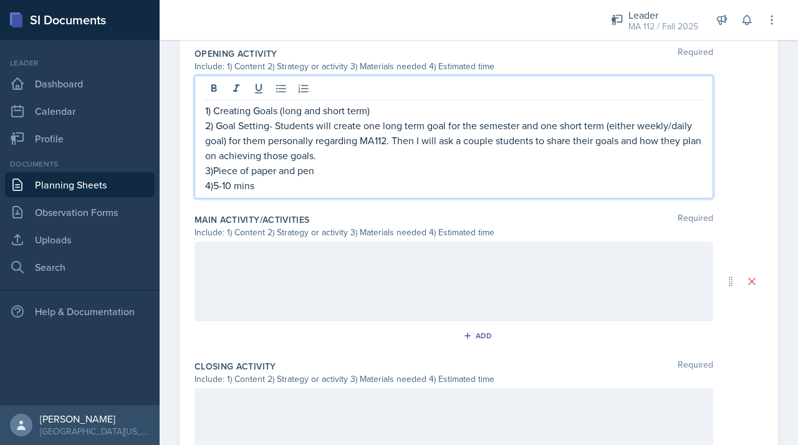
click at [223, 185] on p "4)5-10 mins" at bounding box center [454, 185] width 498 height 15
click at [275, 182] on p "4)10 mins" at bounding box center [454, 185] width 498 height 15
click at [257, 190] on p "4)10 mins (3 mins for creating" at bounding box center [454, 185] width 498 height 15
click at [363, 190] on p "4)10 mins (5 mins for creating" at bounding box center [454, 185] width 498 height 15
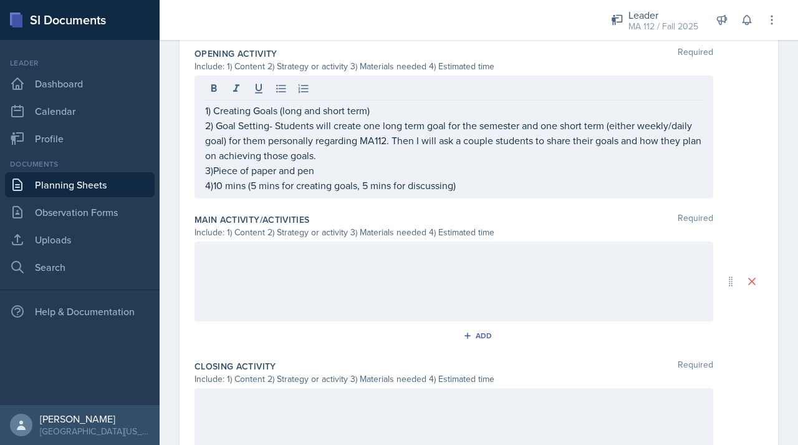
click at [316, 271] on div at bounding box center [454, 281] width 519 height 80
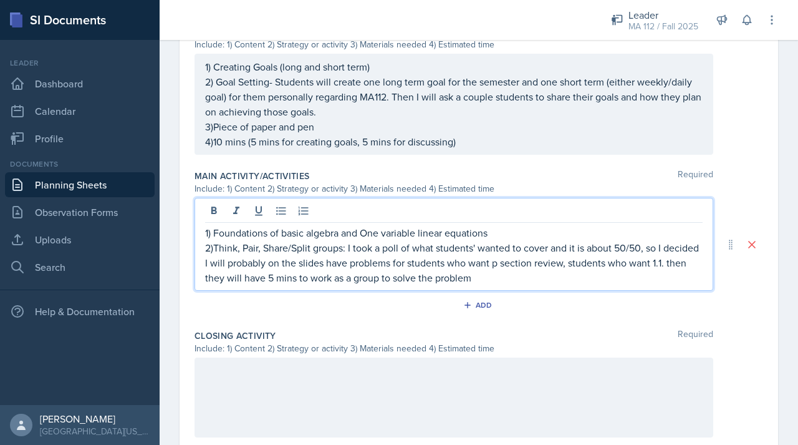
click at [314, 283] on p "2)Think, Pair, Share/Split groups: I took a poll of what students' wanted to co…" at bounding box center [454, 262] width 498 height 45
click at [525, 284] on div "1) Foundations of basic algebra and One variable linear equations 2)Think, Pair…" at bounding box center [454, 244] width 519 height 93
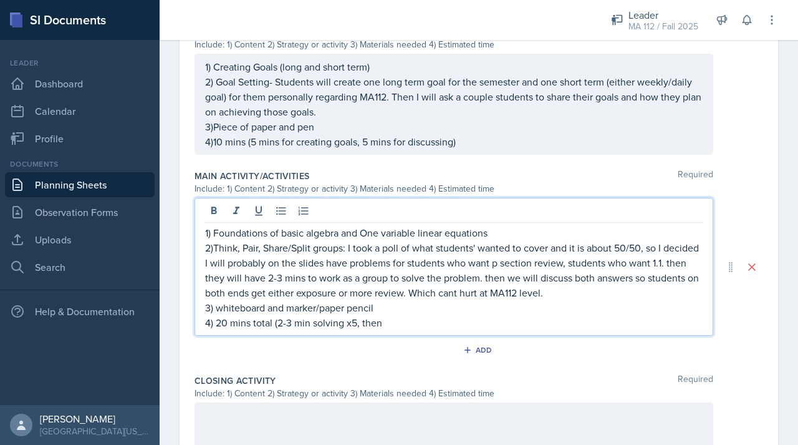
click at [228, 324] on p "4) 20 mins total (2-3 min solving x5, then" at bounding box center [454, 322] width 498 height 15
click at [402, 322] on p "4) 25 mins total (2-3 min solving x5, then" at bounding box center [454, 322] width 498 height 15
click at [226, 322] on p "4) 25 mins total (2-3 min solving x5, then 2-" at bounding box center [454, 322] width 498 height 15
click at [409, 328] on p "4) 30 mins total (2-3 min solving x5, then 2-" at bounding box center [454, 322] width 498 height 15
click at [452, 322] on p "4) 30 mins total (2-3 min solving x5, then 2-5 mins disscussion x5)" at bounding box center [454, 322] width 498 height 15
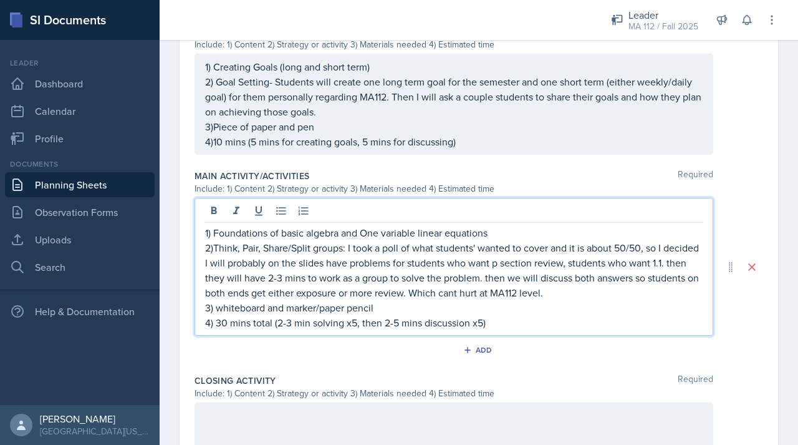
click at [497, 326] on p "4) 30 mins total (2-3 min solving x5, then 2-5 mins discussion x5)" at bounding box center [454, 322] width 498 height 15
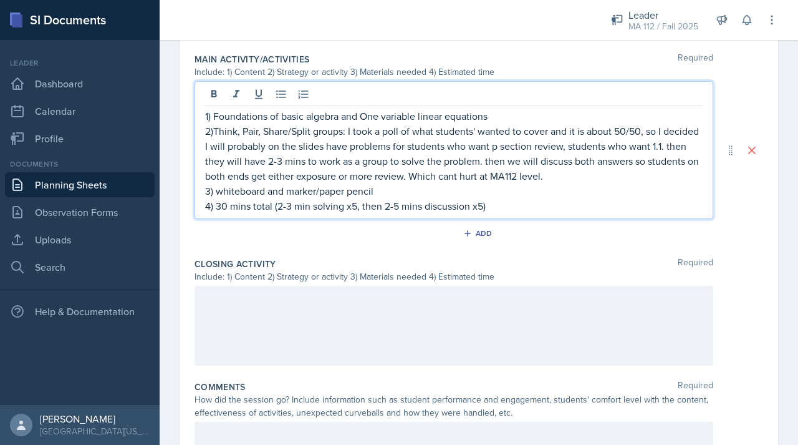
click at [399, 325] on div at bounding box center [454, 326] width 519 height 80
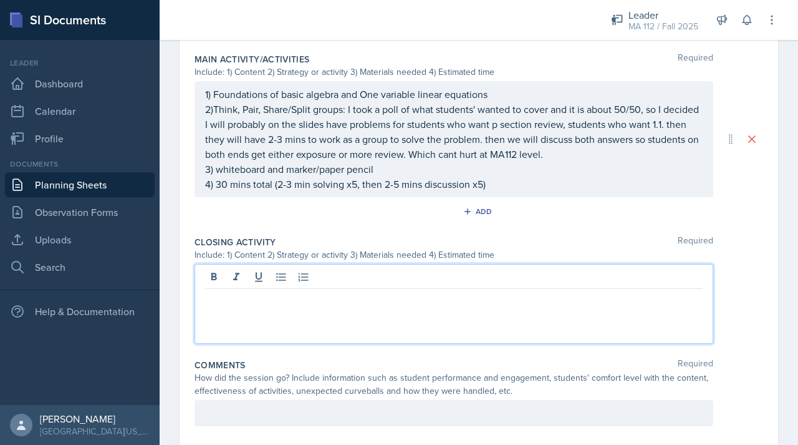
scroll to position [702, 0]
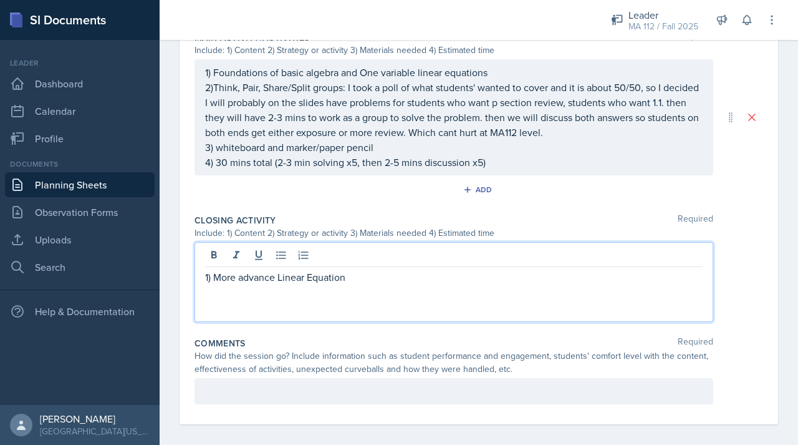
click at [308, 276] on p "1) More advance Linear Equation" at bounding box center [454, 276] width 498 height 15
click at [401, 271] on p "1) More advance Linear One-Variable Equation" at bounding box center [454, 276] width 498 height 15
click at [410, 273] on p "1) More advance Linear One-Variable Equation" at bounding box center [454, 276] width 498 height 15
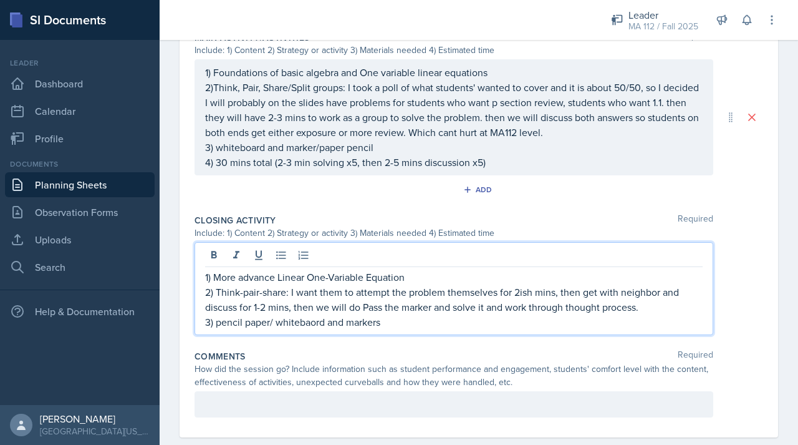
click at [313, 324] on p "3) pencil paper/ whitebaord and markers" at bounding box center [454, 321] width 498 height 15
click at [319, 324] on p "3) pencil paper/ whitebaord and markers" at bounding box center [454, 321] width 498 height 15
click at [402, 321] on p "3) pencil paper/ whiteboard and markers" at bounding box center [454, 321] width 498 height 15
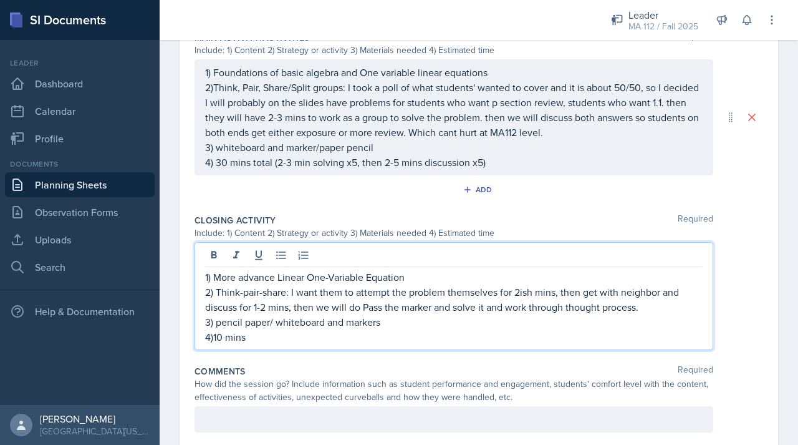
drag, startPoint x: 647, startPoint y: 309, endPoint x: 349, endPoint y: 309, distance: 298.2
click at [349, 309] on p "2) Think-pair-share: I want them to attempt the problem themselves for 2ish min…" at bounding box center [454, 299] width 498 height 30
click at [250, 342] on p "4)10 mins" at bounding box center [454, 336] width 498 height 15
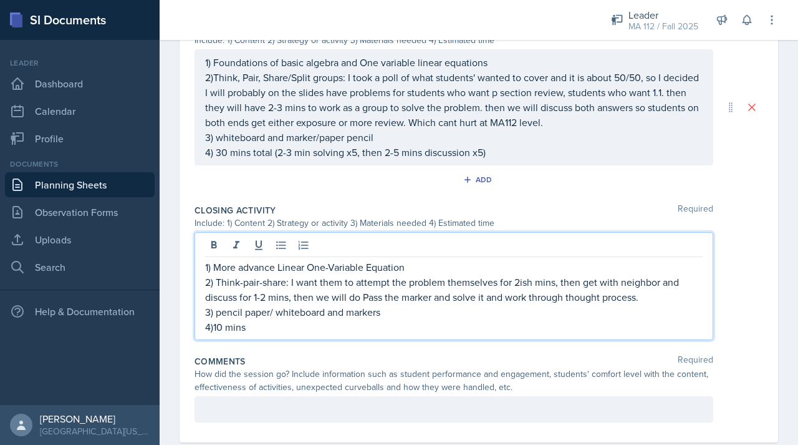
scroll to position [714, 0]
drag, startPoint x: 294, startPoint y: 296, endPoint x: 397, endPoint y: 294, distance: 102.9
click at [400, 295] on p "2) Think-pair-share: I want them to attempt the problem themselves for 2ish min…" at bounding box center [454, 288] width 498 height 30
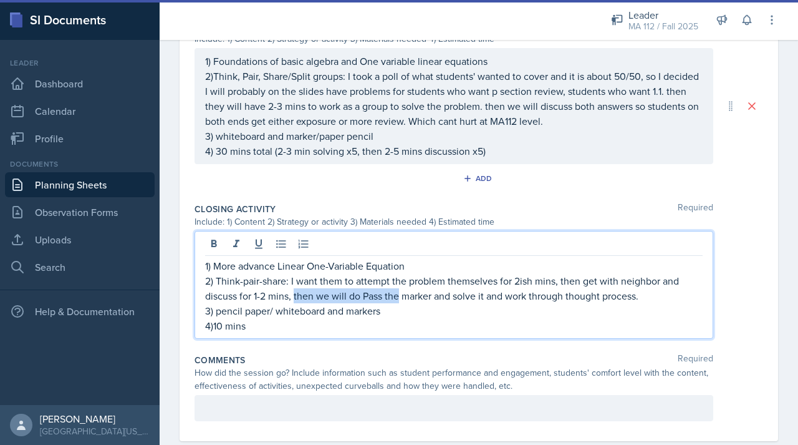
click at [381, 299] on p "2) Think-pair-share: I want them to attempt the problem themselves for 2ish min…" at bounding box center [454, 288] width 498 height 30
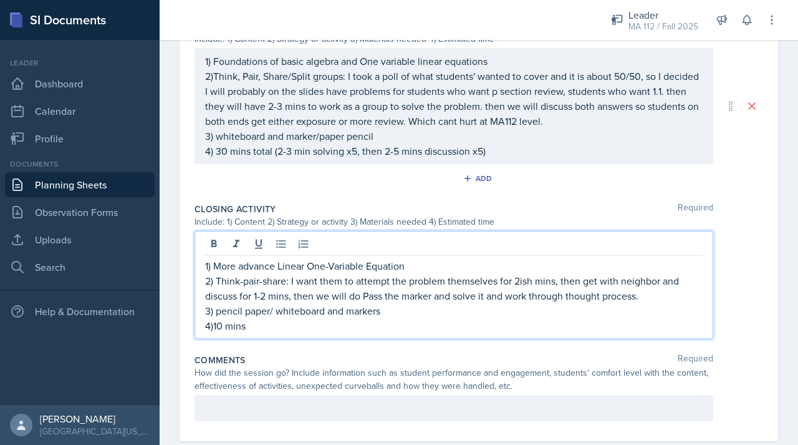
click at [438, 295] on p "2) Think-pair-share: I want them to attempt the problem themselves for 2ish min…" at bounding box center [454, 288] width 498 height 30
click at [430, 298] on p "2) Think-pair-share: I want them to attempt the problem themselves for 2ish min…" at bounding box center [454, 288] width 498 height 30
click at [434, 298] on p "2) Think-pair-share: I want them to attempt the problem themselves for 2ish min…" at bounding box center [454, 288] width 498 height 30
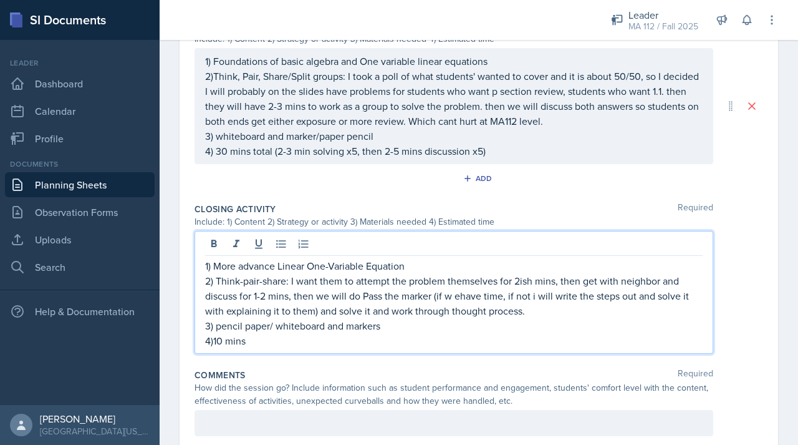
click at [335, 344] on p "4)10 mins" at bounding box center [454, 340] width 498 height 15
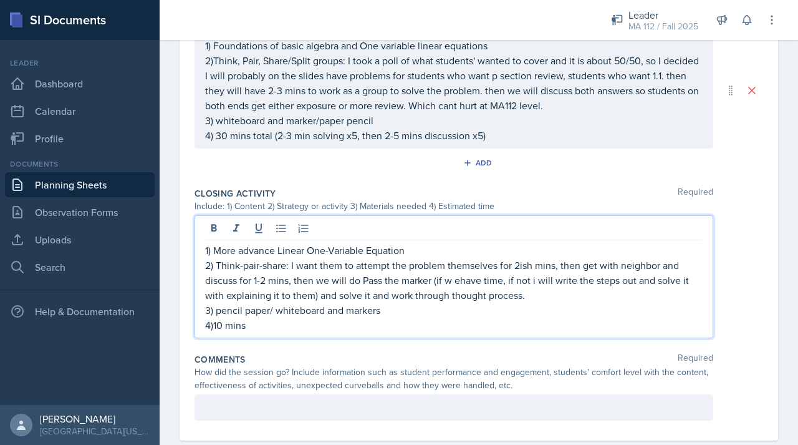
scroll to position [754, 0]
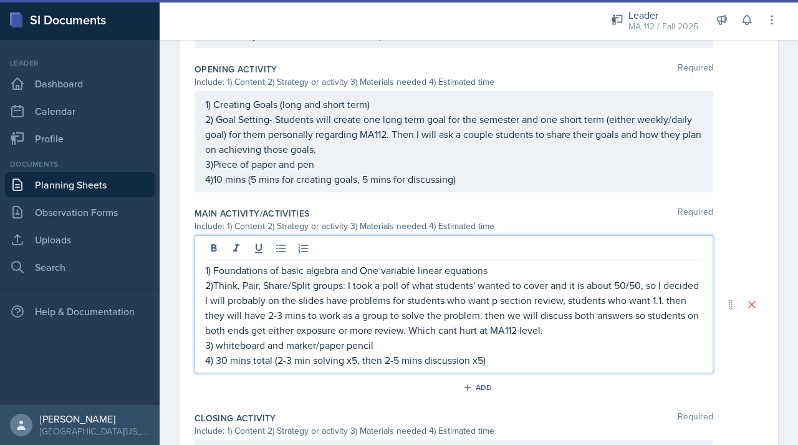
click at [226, 352] on p "4) 30 mins total (2-3 min solving x5, then 2-5 mins discussion x5)" at bounding box center [454, 359] width 498 height 15
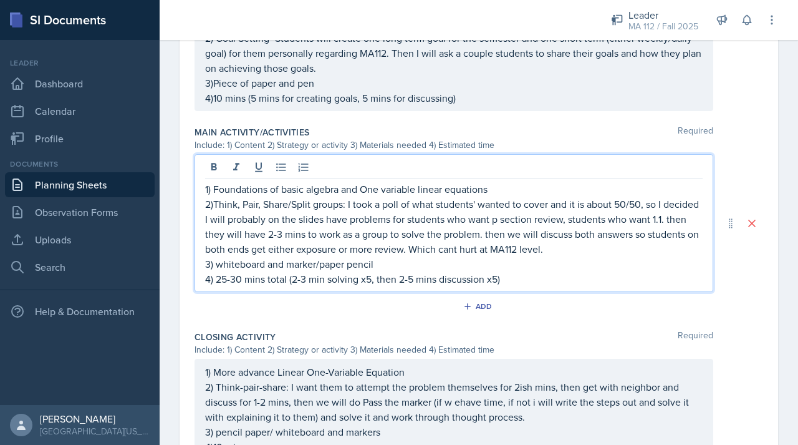
scroll to position [646, 0]
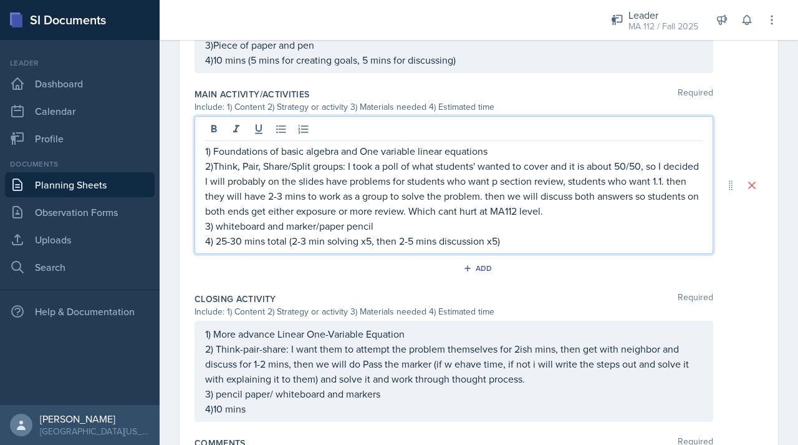
click at [374, 242] on p "4) 25-30 mins total (2-3 min solving x5, then 2-5 mins discussion x5)" at bounding box center [454, 240] width 498 height 15
click at [372, 242] on p "4) 25-30 mins total (2-3 min solving x5, then 2-5 mins discussion x5)" at bounding box center [454, 240] width 498 height 15
click at [498, 245] on p "4) 25-30 mins total (2-3 min solving x4/5 then 2-5 mins discussion x5)" at bounding box center [454, 240] width 498 height 15
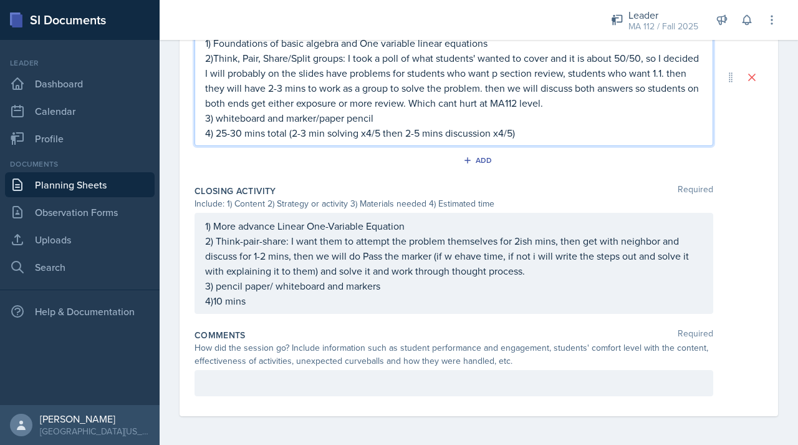
click at [349, 324] on div "Comments Required How did the session go? Include information such as student p…" at bounding box center [479, 365] width 569 height 82
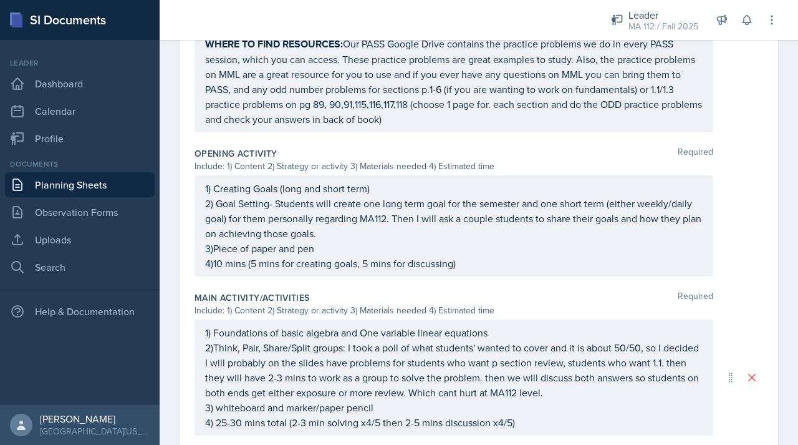
scroll to position [418, 0]
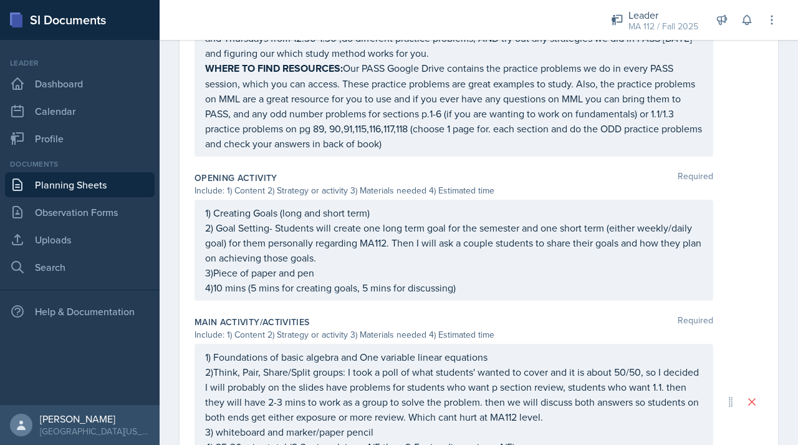
click at [69, 191] on link "Planning Sheets" at bounding box center [80, 184] width 150 height 25
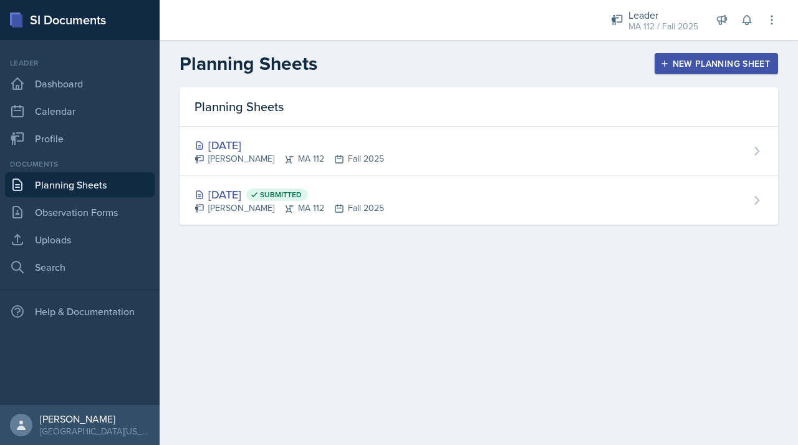
click at [700, 69] on div "New Planning Sheet" at bounding box center [716, 64] width 107 height 10
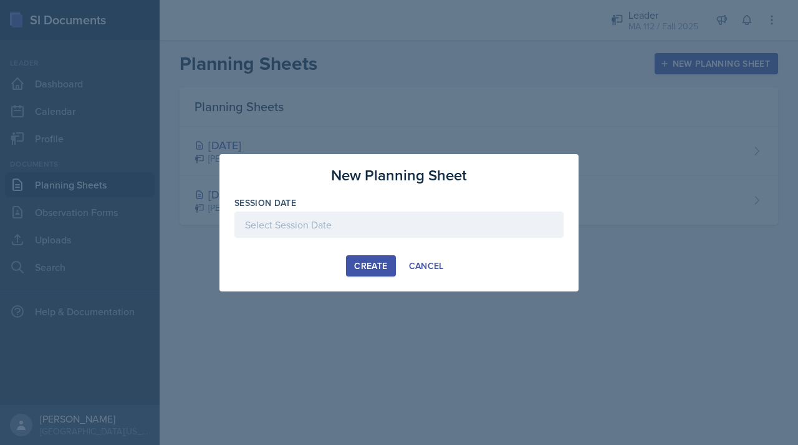
click at [355, 219] on div at bounding box center [399, 224] width 329 height 26
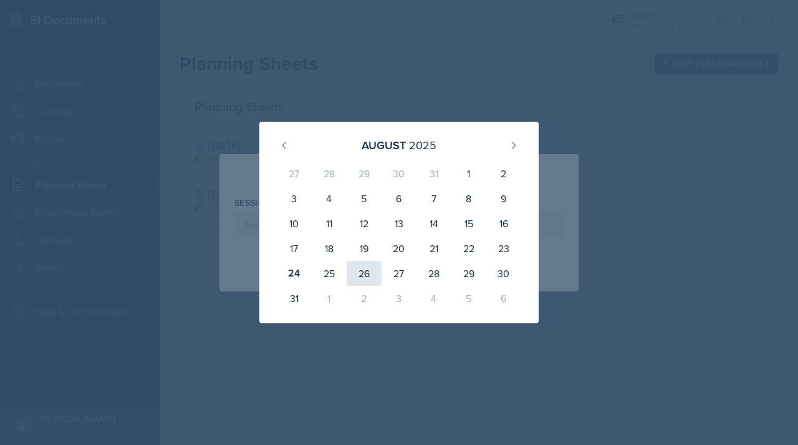
click at [365, 269] on div "26" at bounding box center [364, 273] width 35 height 25
type input "[DATE]"
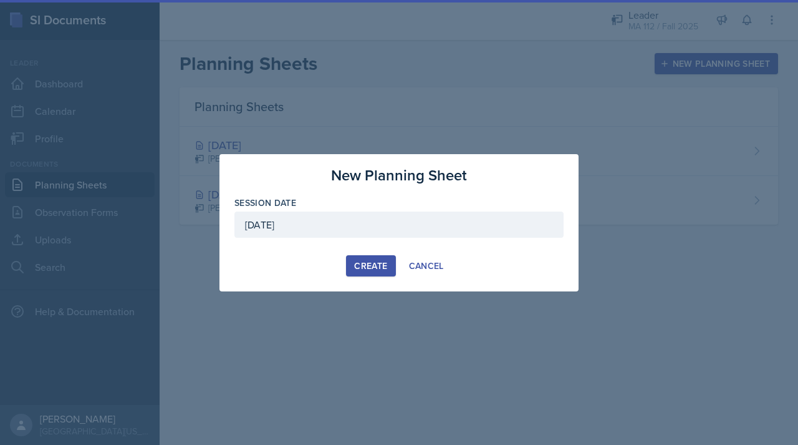
click at [380, 261] on div "Create" at bounding box center [370, 266] width 33 height 10
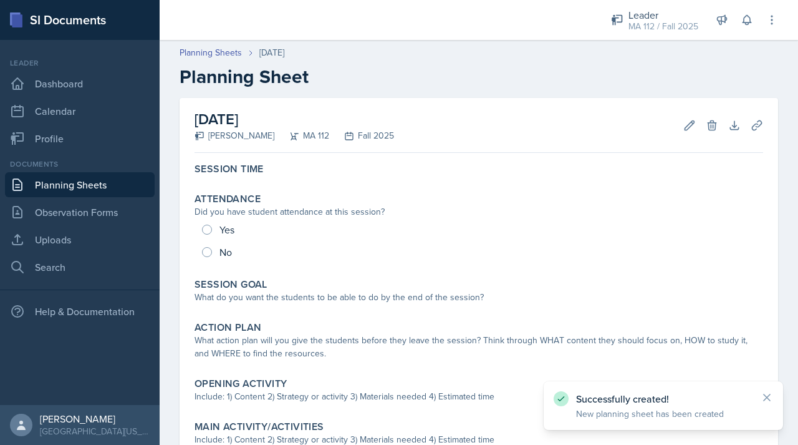
click at [82, 178] on link "Planning Sheets" at bounding box center [80, 184] width 150 height 25
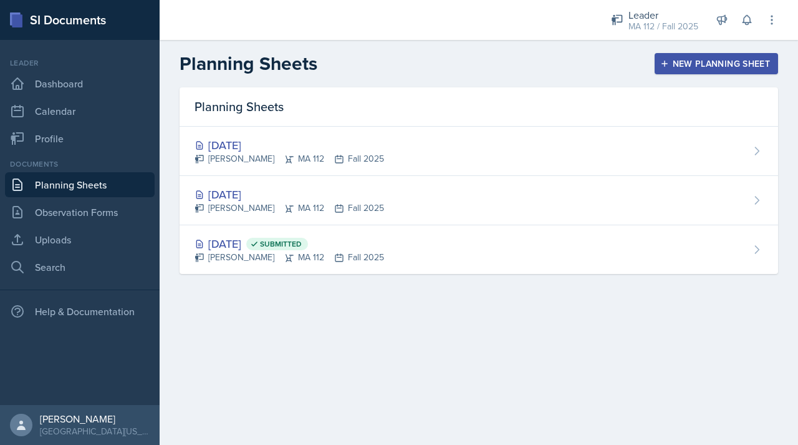
click at [717, 62] on div "New Planning Sheet" at bounding box center [716, 64] width 107 height 10
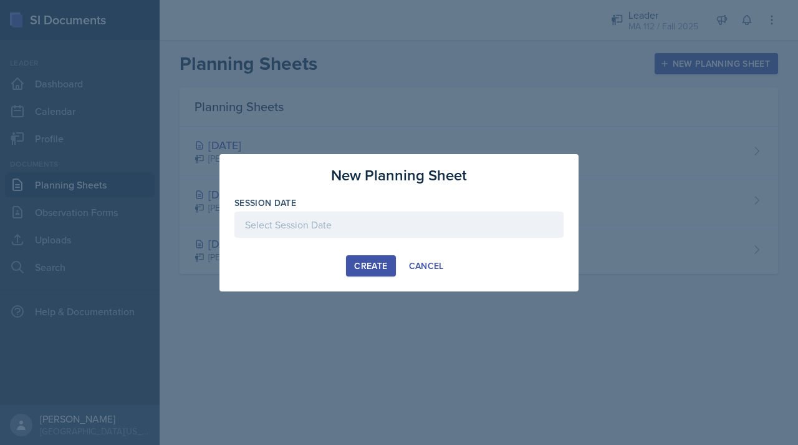
click at [363, 235] on div at bounding box center [399, 224] width 329 height 26
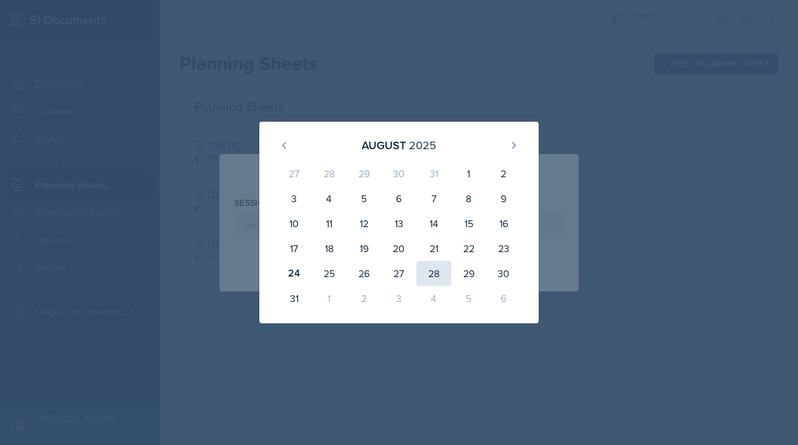
click at [437, 279] on div "28" at bounding box center [434, 273] width 35 height 25
type input "[DATE]"
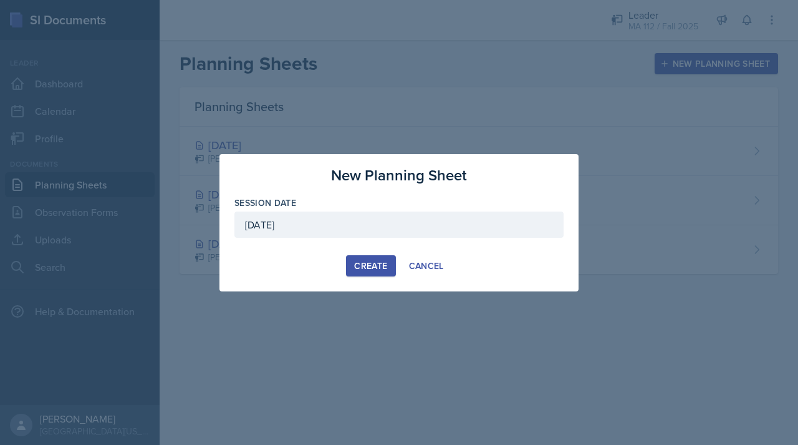
click at [369, 264] on div "Create" at bounding box center [370, 266] width 33 height 10
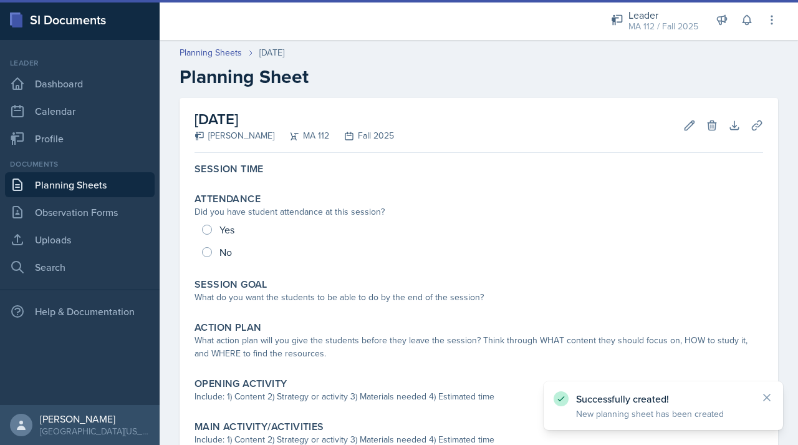
click at [99, 187] on link "Planning Sheets" at bounding box center [80, 184] width 150 height 25
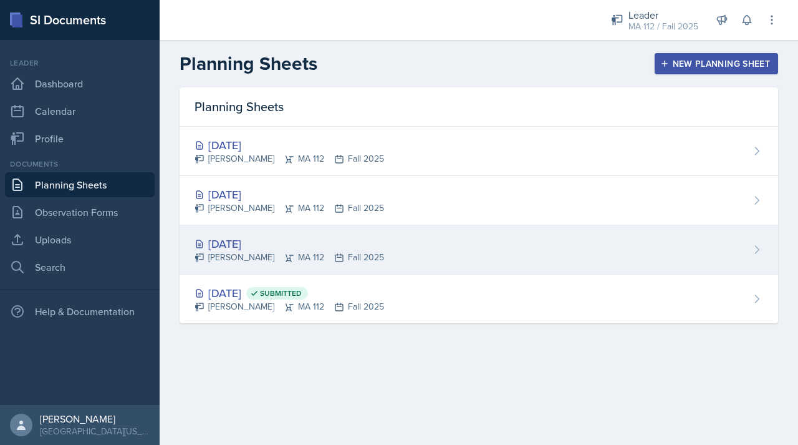
click at [254, 245] on div "[DATE]" at bounding box center [290, 243] width 190 height 17
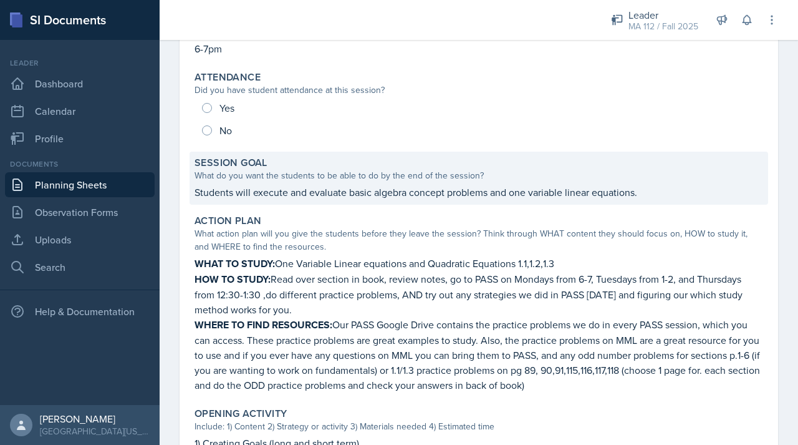
scroll to position [142, 0]
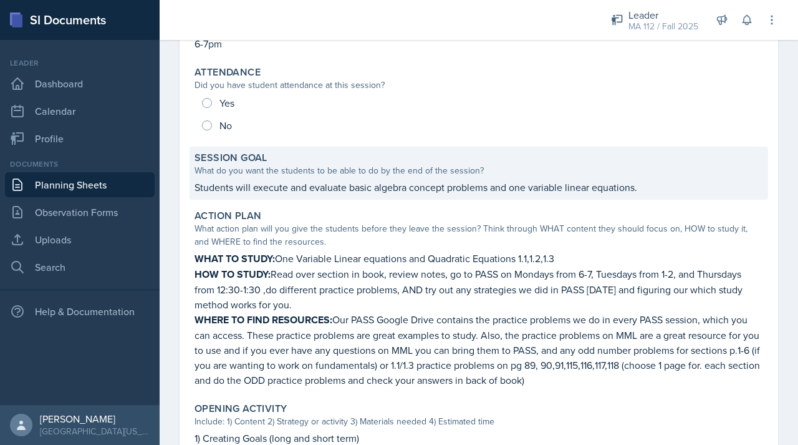
click at [310, 175] on div "What do you want the students to be able to do by the end of the session?" at bounding box center [479, 170] width 569 height 13
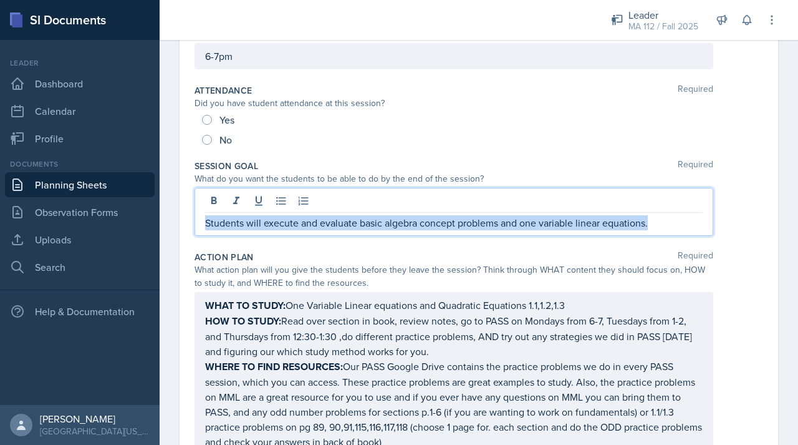
drag, startPoint x: 206, startPoint y: 201, endPoint x: 667, endPoint y: 218, distance: 461.9
click at [667, 218] on p "Students will execute and evaluate basic algebra concept problems and one varia…" at bounding box center [454, 222] width 498 height 15
copy p "Students will execute and evaluate basic algebra concept problems and one varia…"
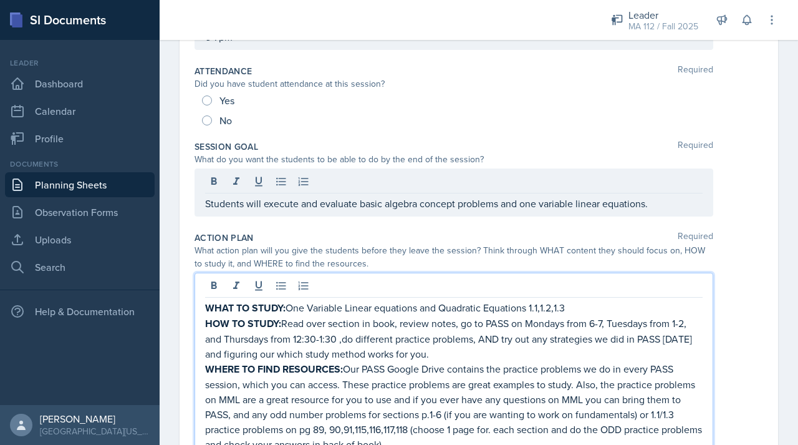
click at [377, 414] on p "WHERE TO FIND RESOURCES: Our PASS Google Drive contains the practice problems w…" at bounding box center [454, 406] width 498 height 90
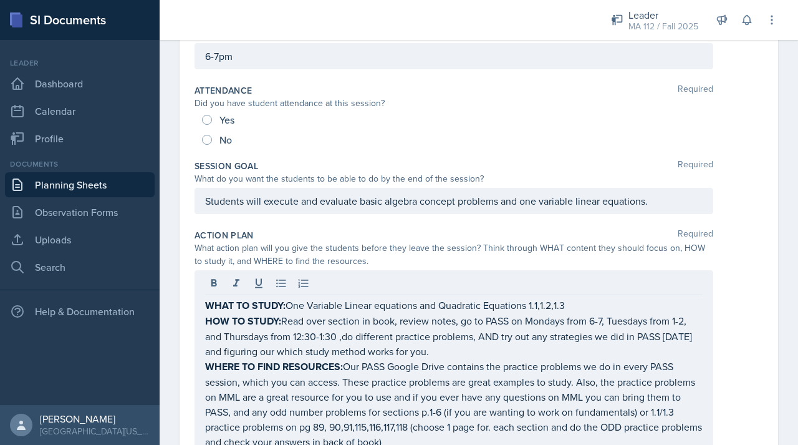
click at [369, 226] on div "Action Plan Required What action plan will you give the students before they le…" at bounding box center [479, 344] width 569 height 241
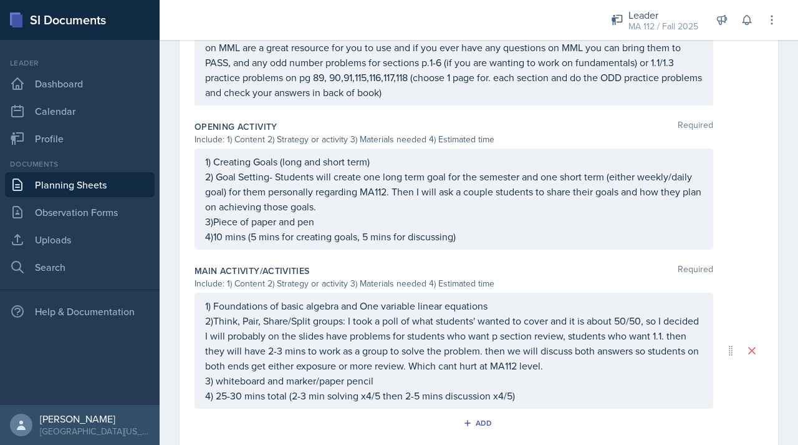
scroll to position [732, 0]
